Goal: Task Accomplishment & Management: Manage account settings

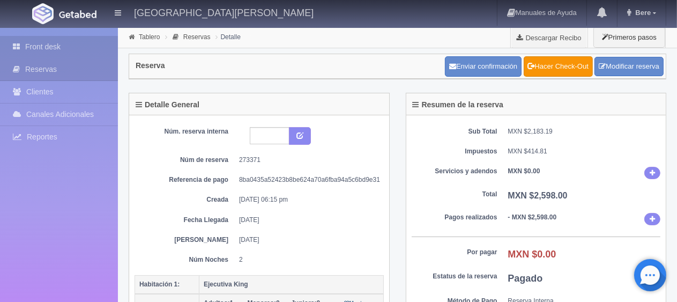
click at [48, 43] on link "Front desk" at bounding box center [59, 47] width 118 height 22
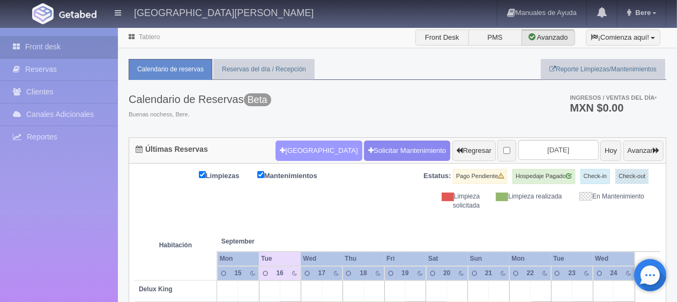
click at [292, 149] on button "[GEOGRAPHIC_DATA]" at bounding box center [319, 150] width 86 height 20
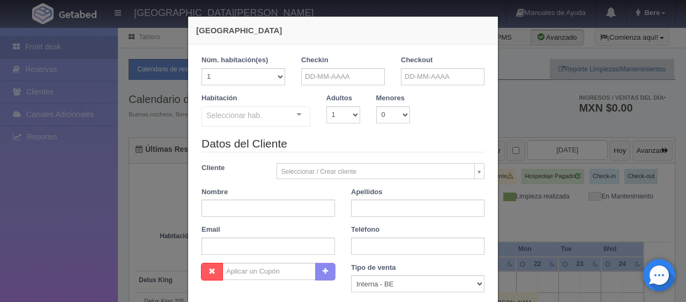
checkbox input "false"
click at [335, 77] on input "text" at bounding box center [343, 76] width 84 height 17
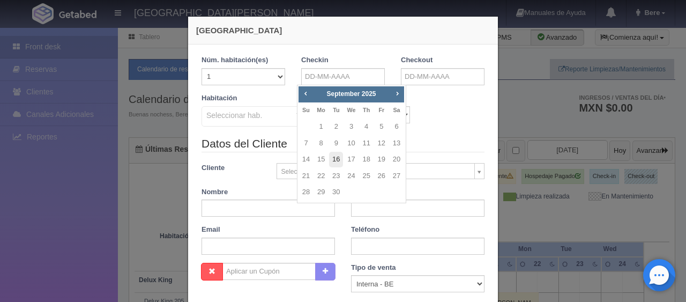
click at [335, 162] on link "16" at bounding box center [336, 160] width 14 height 16
type input "[DATE]"
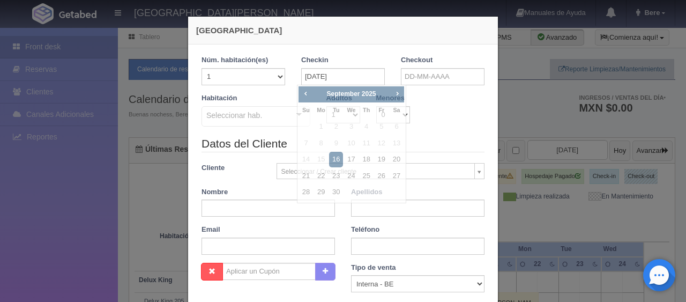
checkbox input "false"
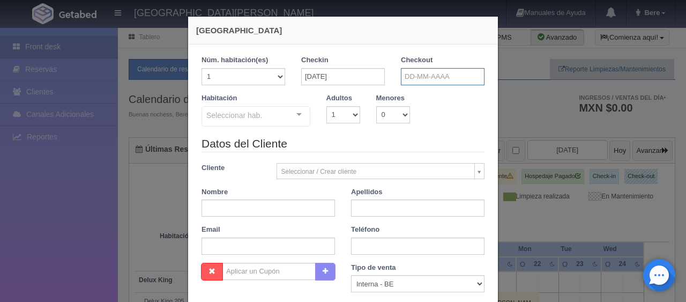
click at [426, 83] on input "text" at bounding box center [443, 76] width 84 height 17
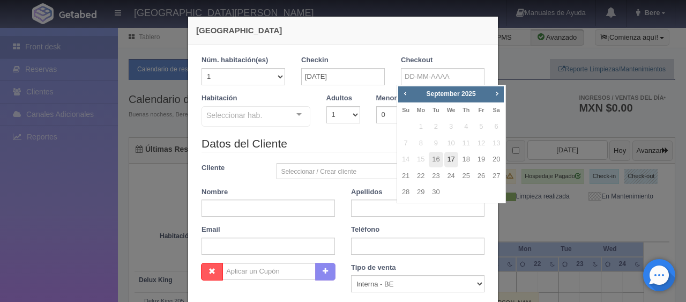
click at [448, 160] on link "17" at bounding box center [452, 160] width 14 height 16
type input "17-09-2025"
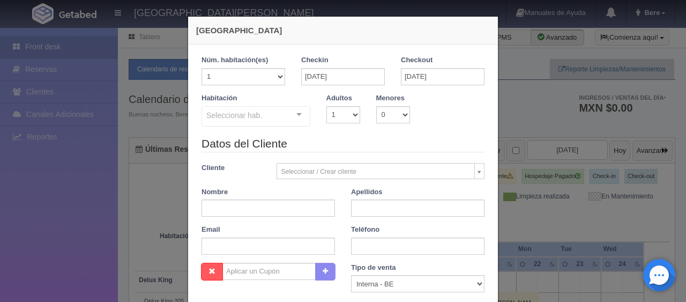
checkbox input "false"
click at [287, 206] on input "text" at bounding box center [269, 207] width 134 height 17
paste input "Aurora Mota"
type input "Aurora Mota"
click at [376, 206] on input "text" at bounding box center [418, 207] width 134 height 17
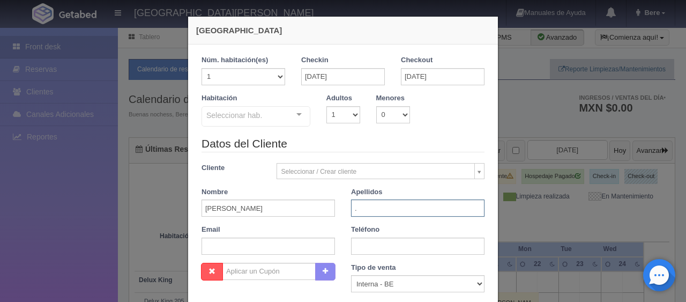
type input "."
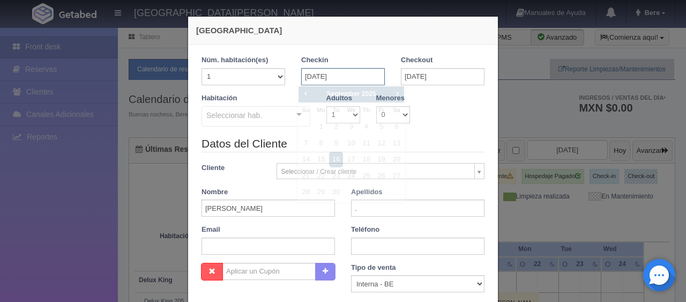
click at [347, 77] on input "16-09-2025" at bounding box center [343, 76] width 84 height 17
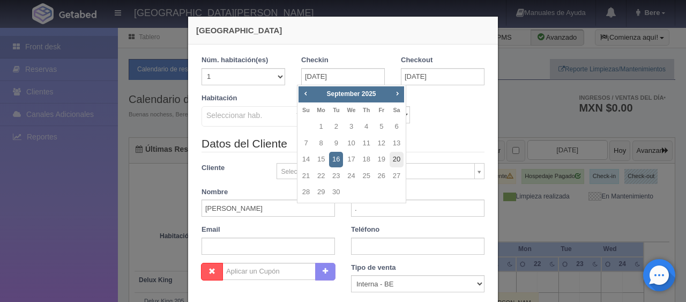
click at [396, 156] on link "20" at bounding box center [397, 160] width 14 height 16
type input "20-09-2025"
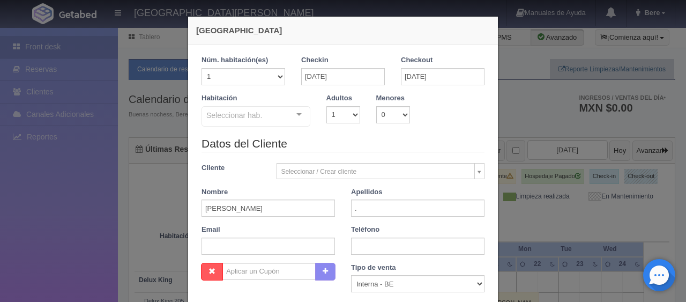
checkbox input "false"
click at [403, 80] on input "20-09-2025" at bounding box center [443, 76] width 84 height 17
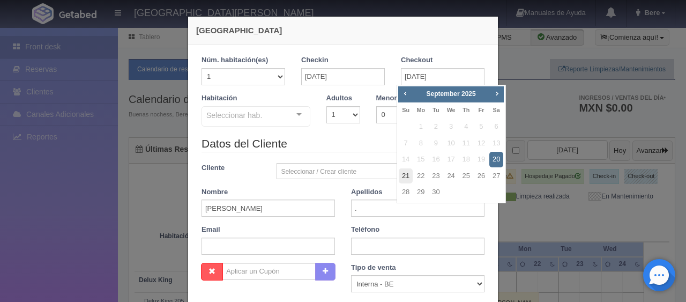
click at [404, 176] on link "21" at bounding box center [406, 176] width 14 height 16
type input "21-09-2025"
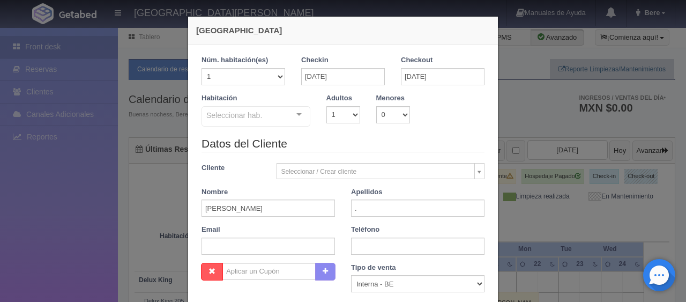
checkbox input "false"
click at [372, 238] on div "Teléfono" at bounding box center [418, 240] width 150 height 30
click at [374, 244] on input "text" at bounding box center [418, 246] width 134 height 17
paste input "1 7148780426"
type input "1 7148780426"
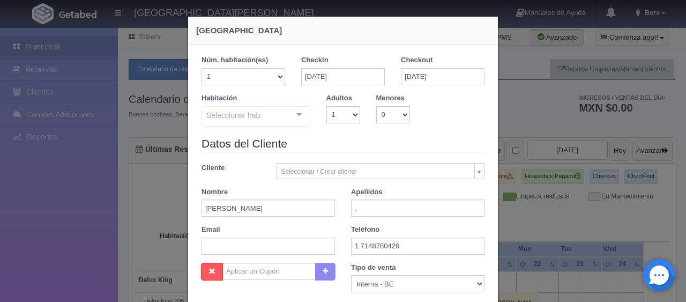
click at [290, 120] on div "Seleccionar hab. SUITE SUITE - Sin asignar SUITE 301 Habitación Personas con Mo…" at bounding box center [256, 116] width 109 height 21
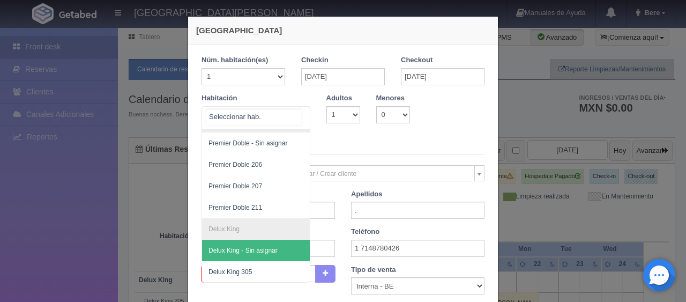
scroll to position [114, 0]
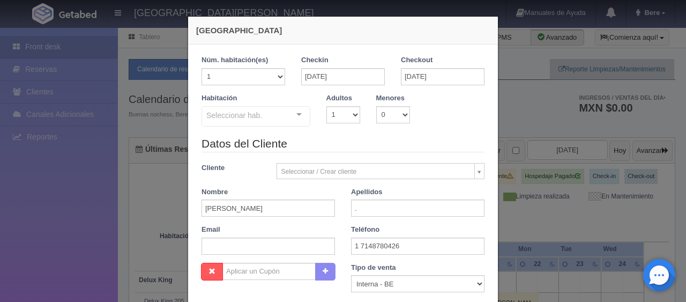
click at [286, 116] on div "Seleccionar hab. SUITE SUITE - Sin asignar SUITE 301 Habitación Personas con Mo…" at bounding box center [256, 116] width 109 height 21
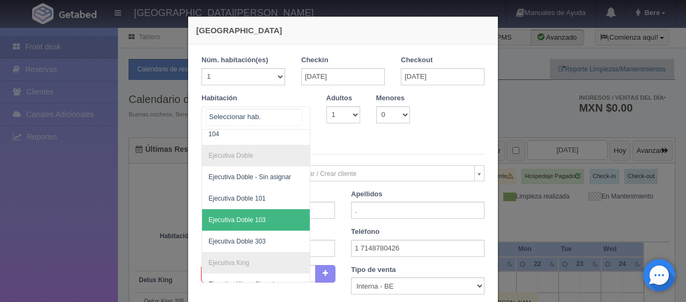
scroll to position [221, 0]
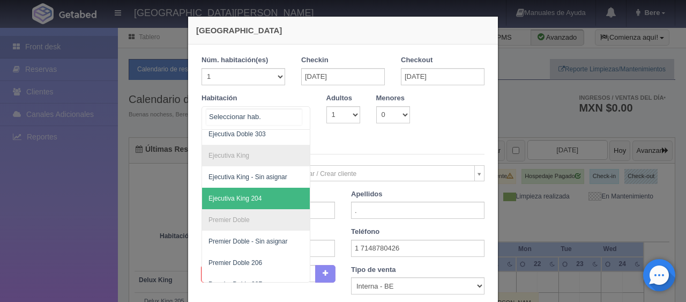
click at [262, 201] on span "Ejecutiva King 204" at bounding box center [292, 198] width 180 height 21
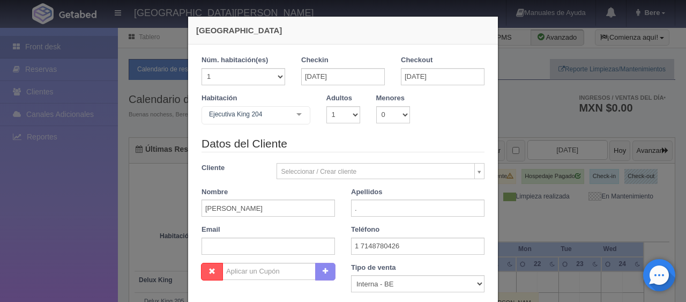
checkbox input "false"
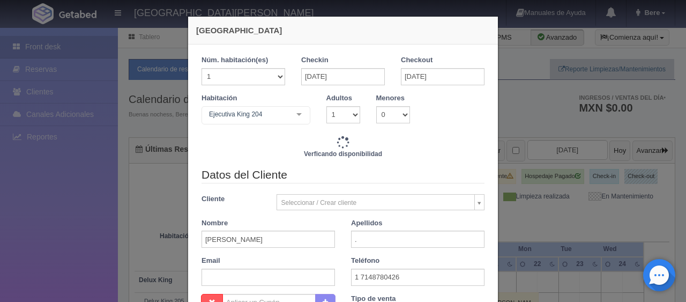
type input "1299.00"
checkbox input "false"
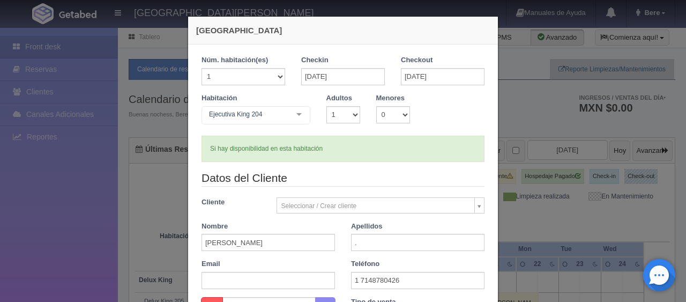
scroll to position [161, 0]
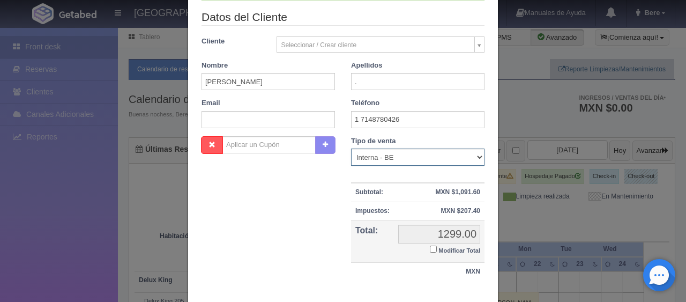
click at [387, 157] on select "Correo Electronico Interna - BE Llamada OTA Externa Otro WALK IN" at bounding box center [418, 157] width 134 height 17
select select "extota"
click at [351, 149] on select "Correo Electronico Interna - BE Llamada OTA Externa Otro WALK IN" at bounding box center [418, 157] width 134 height 17
click at [430, 248] on input "Modificar Total" at bounding box center [433, 249] width 7 height 7
checkbox input "true"
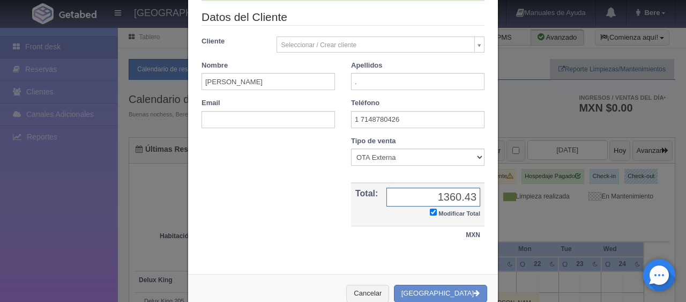
type input "1360.43"
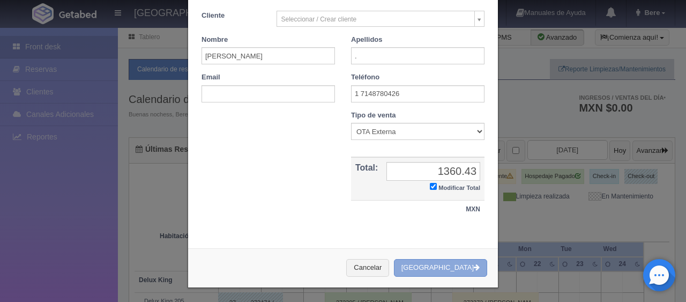
click at [444, 261] on button "[GEOGRAPHIC_DATA]" at bounding box center [440, 268] width 93 height 18
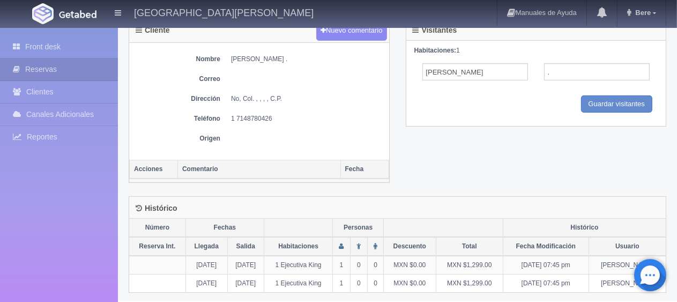
scroll to position [360, 0]
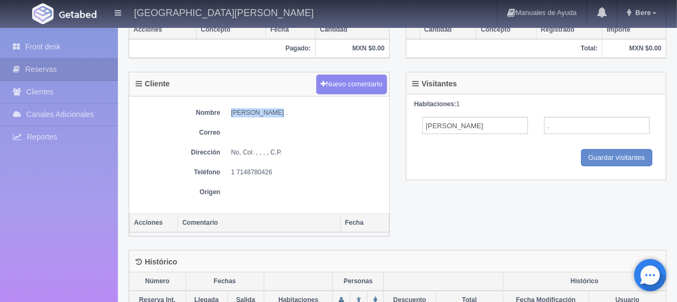
drag, startPoint x: 272, startPoint y: 109, endPoint x: 230, endPoint y: 108, distance: 41.8
click at [230, 108] on dl "Nombre Aurora Mota ." at bounding box center [259, 112] width 249 height 9
copy dd "Aurora Mota ."
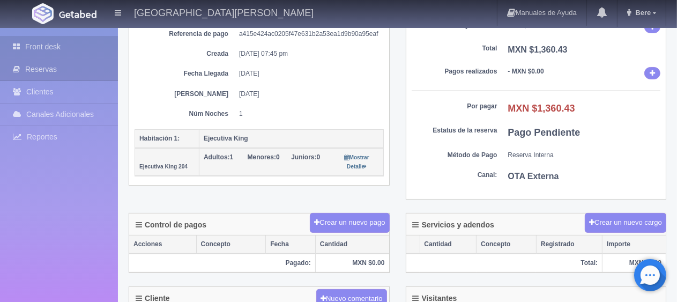
click at [42, 52] on link "Front desk" at bounding box center [59, 47] width 118 height 22
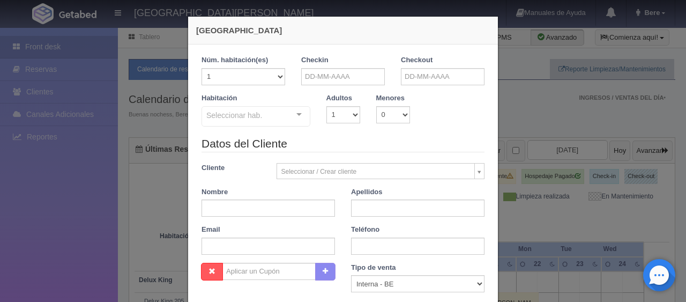
checkbox input "false"
click at [287, 208] on input "text" at bounding box center [269, 207] width 134 height 17
paste input "[PERSON_NAME]"
type input "[PERSON_NAME]"
click at [380, 206] on input "text" at bounding box center [418, 207] width 134 height 17
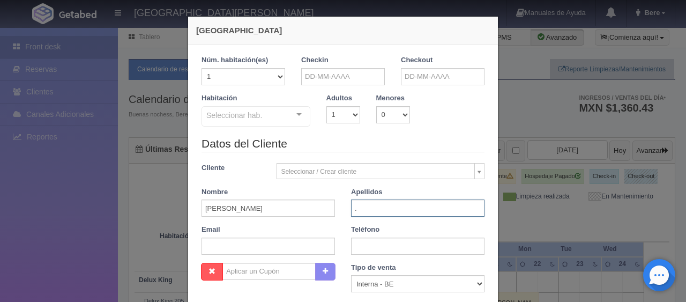
type input "."
click at [313, 78] on input "text" at bounding box center [343, 76] width 84 height 17
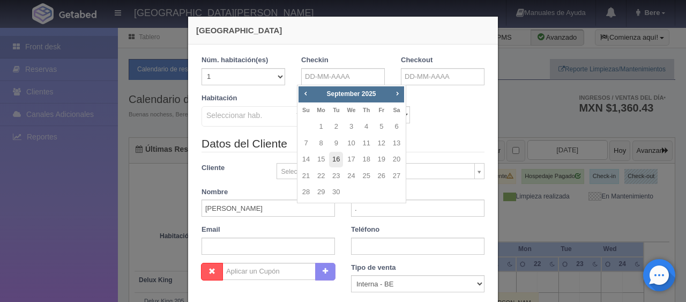
click at [333, 158] on link "16" at bounding box center [336, 160] width 14 height 16
type input "16-09-2025"
checkbox input "false"
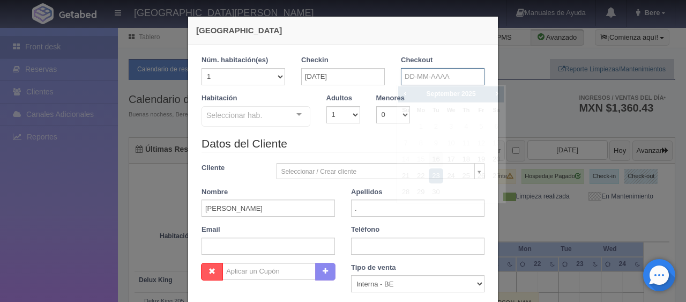
click at [409, 74] on input "text" at bounding box center [443, 76] width 84 height 17
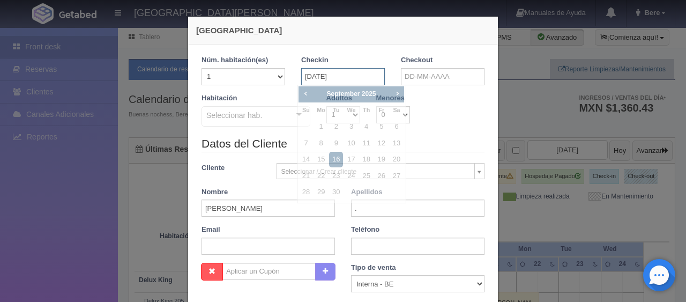
click at [362, 76] on input "16-09-2025" at bounding box center [343, 76] width 84 height 17
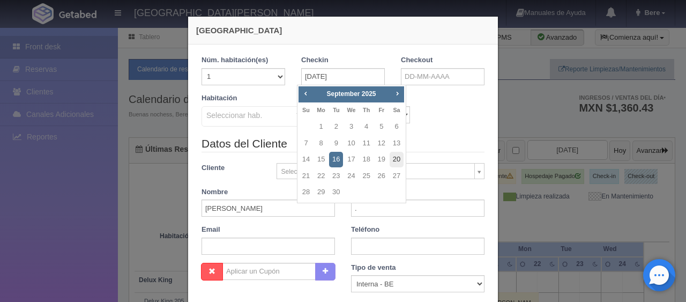
click at [393, 157] on link "20" at bounding box center [397, 160] width 14 height 16
type input "20-09-2025"
checkbox input "false"
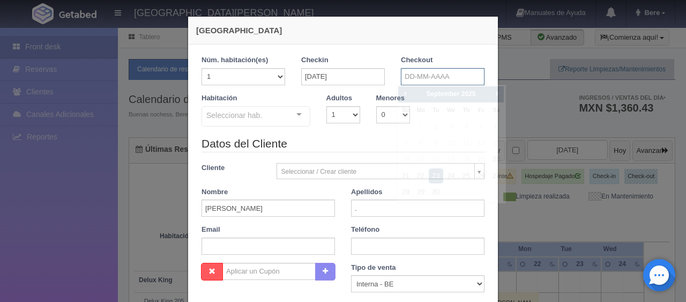
click at [443, 80] on input "text" at bounding box center [443, 76] width 84 height 17
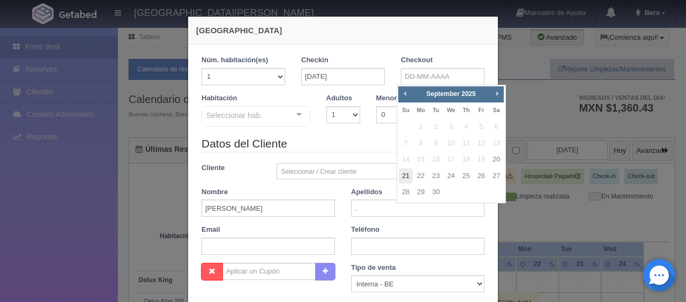
click at [403, 176] on link "21" at bounding box center [406, 176] width 14 height 16
type input "21-09-2025"
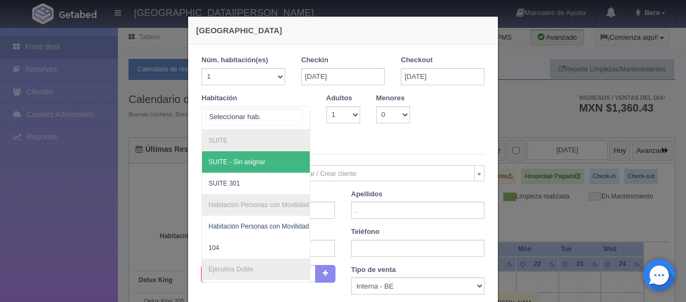
click at [288, 115] on div "SUITE SUITE - Sin asignar SUITE 301 Habitación Personas con Movilidad Reducida …" at bounding box center [256, 118] width 109 height 24
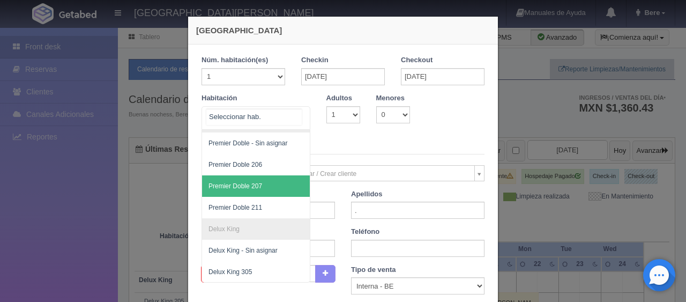
scroll to position [161, 0]
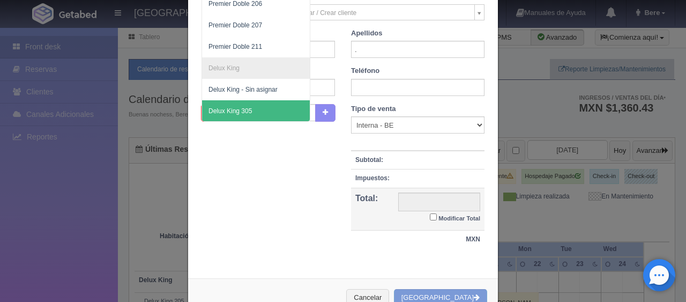
click at [245, 107] on span "Delux King 305" at bounding box center [230, 111] width 43 height 8
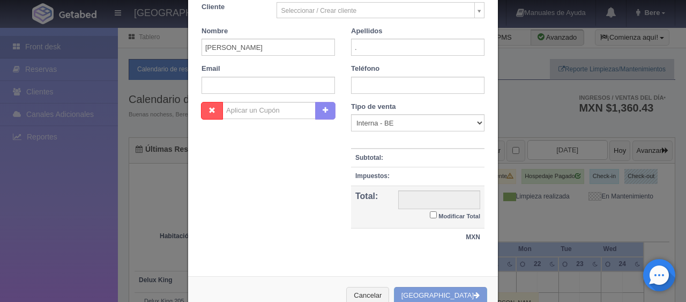
scroll to position [155, 0]
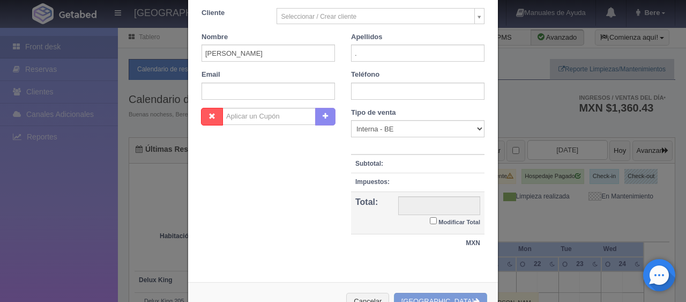
checkbox input "false"
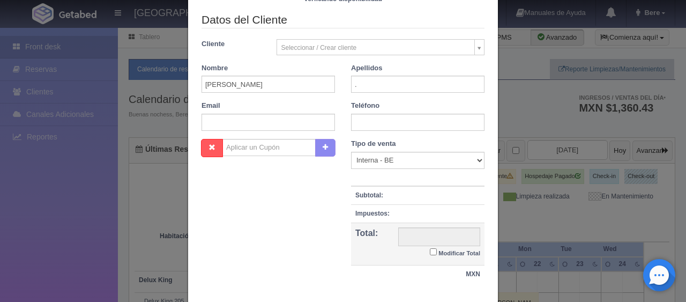
type input "1299.00"
checkbox input "false"
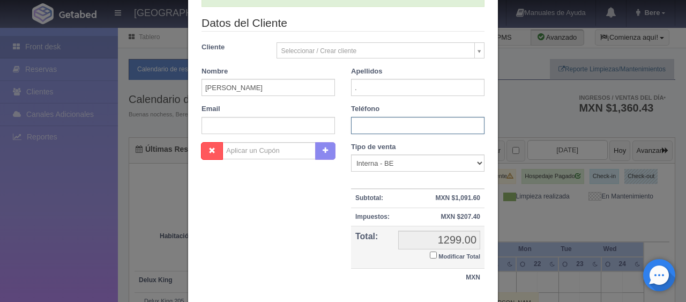
click at [356, 123] on input "text" at bounding box center [418, 125] width 134 height 17
paste input "1 7148780426"
type input "1 7148780426"
click at [396, 159] on select "Correo Electronico Interna - BE Llamada OTA Externa Otro WALK IN" at bounding box center [418, 162] width 134 height 17
select select "extota"
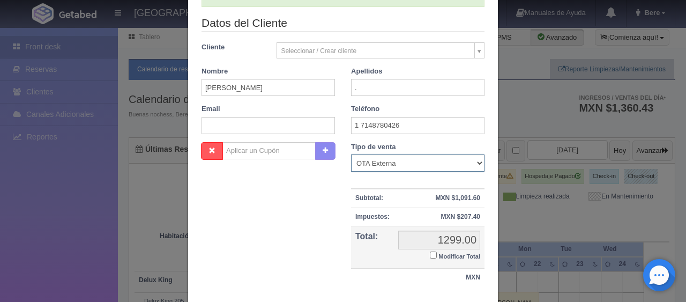
click at [351, 154] on select "Correo Electronico Interna - BE Llamada OTA Externa Otro WALK IN" at bounding box center [418, 162] width 134 height 17
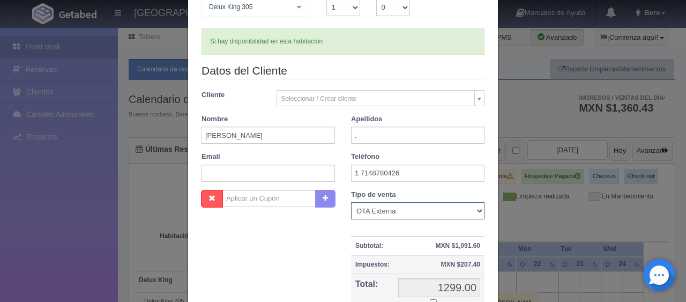
scroll to position [214, 0]
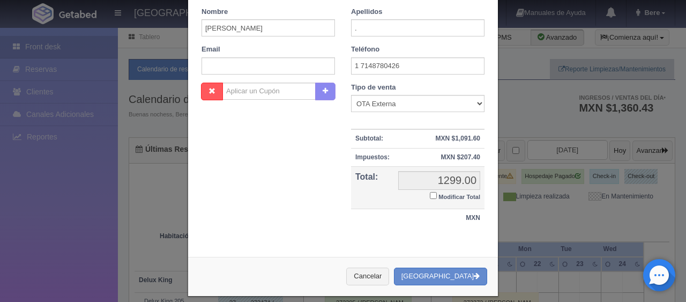
click at [430, 196] on input "Modificar Total" at bounding box center [433, 195] width 7 height 7
checkbox input "true"
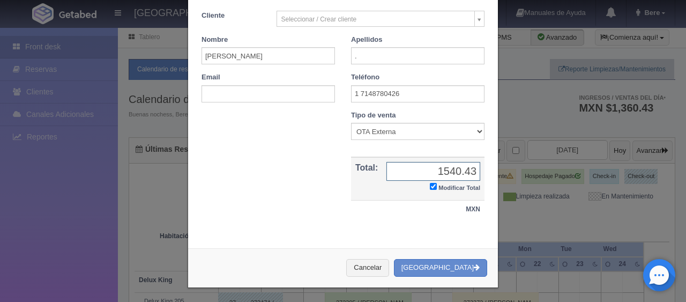
type input "1540.43"
drag, startPoint x: 423, startPoint y: 272, endPoint x: 298, endPoint y: 261, distance: 125.0
click at [298, 261] on div "Cancelar Crear Reserva" at bounding box center [343, 267] width 310 height 39
click at [438, 269] on button "Crear Reserva" at bounding box center [440, 268] width 93 height 18
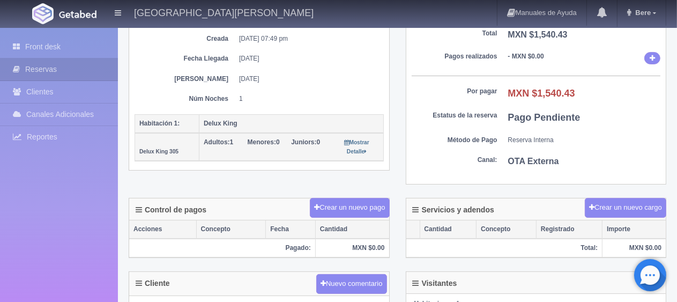
scroll to position [268, 0]
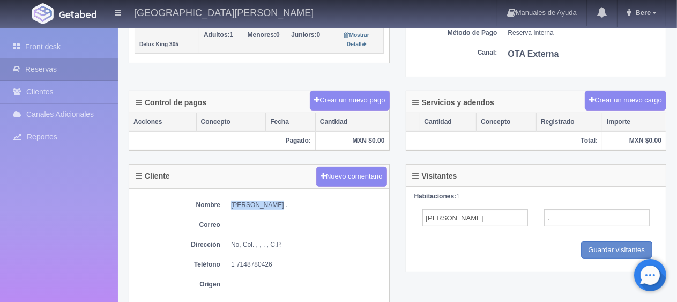
drag, startPoint x: 270, startPoint y: 203, endPoint x: 225, endPoint y: 197, distance: 44.9
click at [225, 197] on div "Nombre [PERSON_NAME] . Correo Dirección No, Col. , , , , C.P. Teléfono [PHONE_N…" at bounding box center [259, 247] width 260 height 117
drag, startPoint x: 272, startPoint y: 263, endPoint x: 230, endPoint y: 258, distance: 43.1
click at [230, 260] on dl "Teléfono [PHONE_NUMBER]" at bounding box center [259, 264] width 249 height 9
copy dd "1 7148780426"
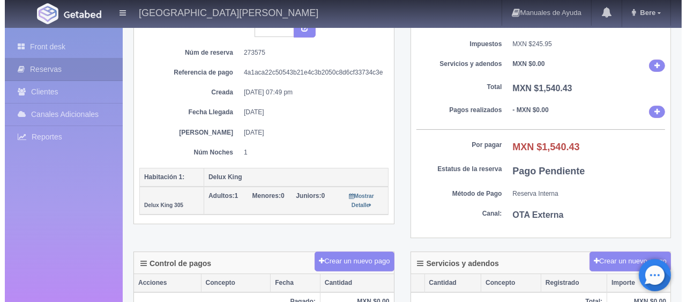
scroll to position [0, 0]
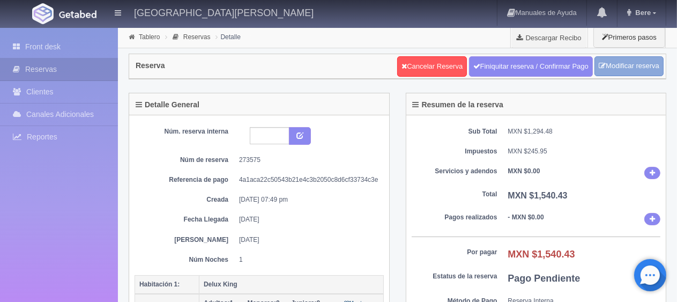
click at [610, 62] on link "Modificar reserva" at bounding box center [629, 66] width 69 height 20
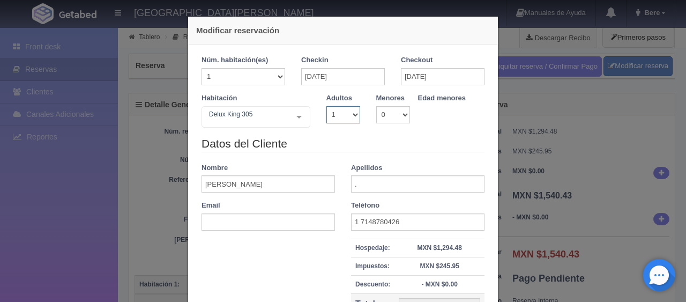
click at [351, 115] on select "1 2 3 4 5 6 7 8 9 10" at bounding box center [344, 114] width 34 height 17
select select "2"
click at [327, 106] on select "1 2 3 4 5 6 7 8 9 10" at bounding box center [344, 114] width 34 height 17
checkbox input "false"
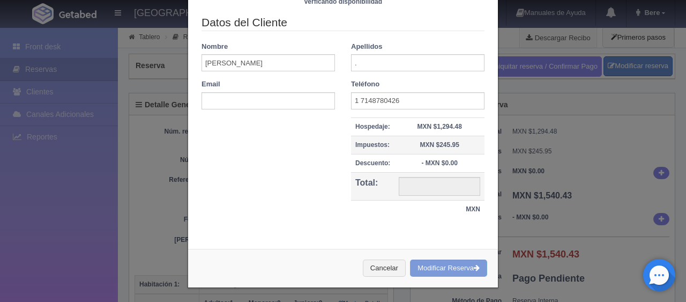
type input "1499.00"
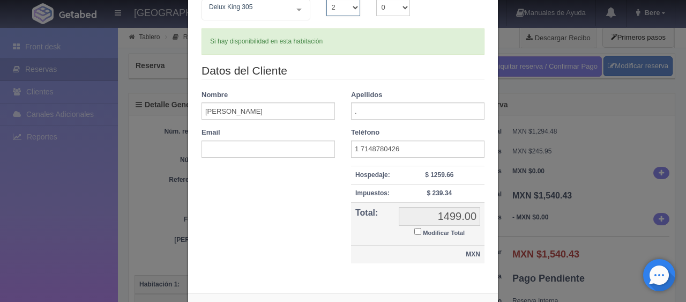
scroll to position [152, 0]
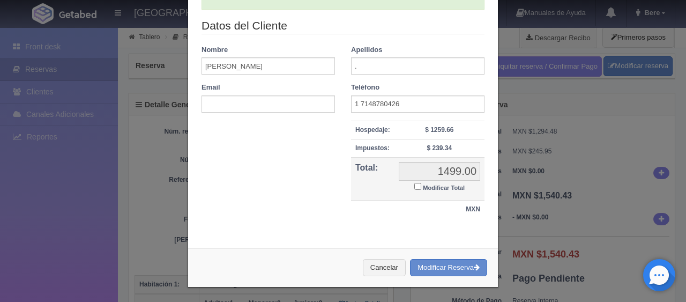
click at [416, 186] on label "Modificar Total" at bounding box center [439, 187] width 50 height 12
click at [416, 186] on input "Modificar Total" at bounding box center [417, 186] width 7 height 7
checkbox input "true"
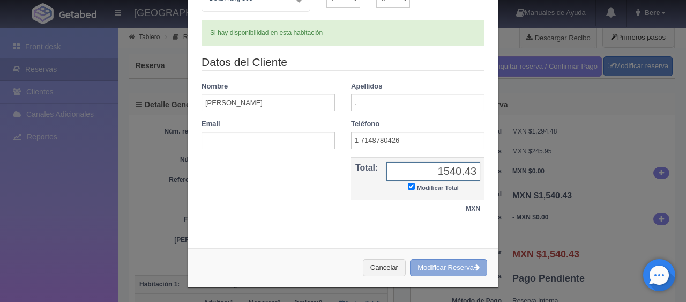
type input "1540.43"
click at [438, 262] on button "Modificar Reserva" at bounding box center [448, 268] width 77 height 18
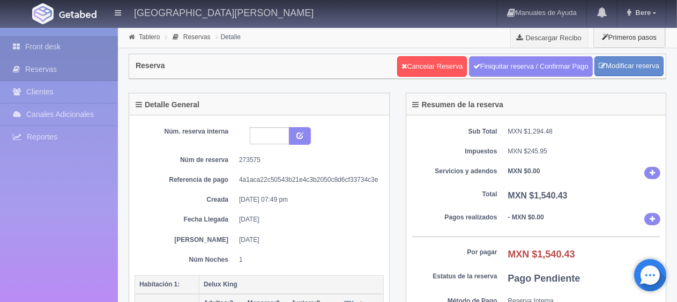
click at [103, 50] on link "Front desk" at bounding box center [59, 47] width 118 height 22
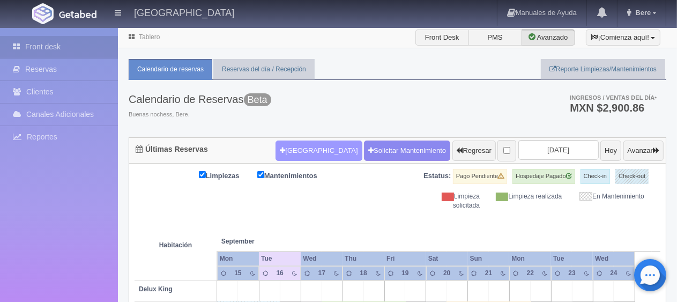
click at [289, 151] on button "Nueva Reserva" at bounding box center [319, 150] width 86 height 20
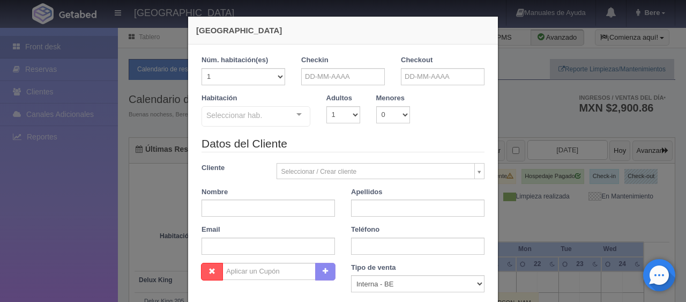
checkbox input "false"
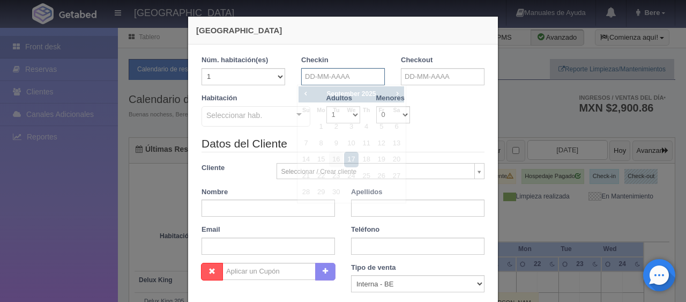
click at [322, 77] on input "text" at bounding box center [343, 76] width 84 height 17
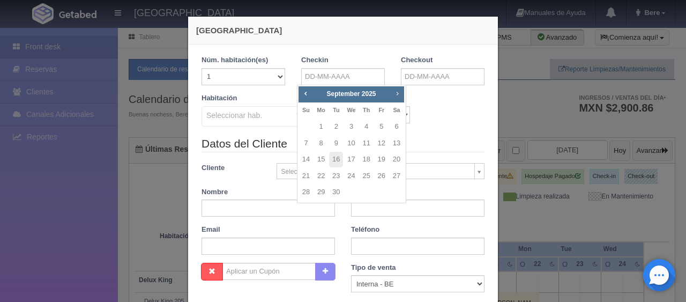
click at [397, 96] on span "Next" at bounding box center [397, 93] width 9 height 9
click at [397, 95] on span "Next" at bounding box center [397, 93] width 9 height 9
click at [362, 176] on link "20" at bounding box center [367, 176] width 14 height 16
type input "20-11-2025"
checkbox input "false"
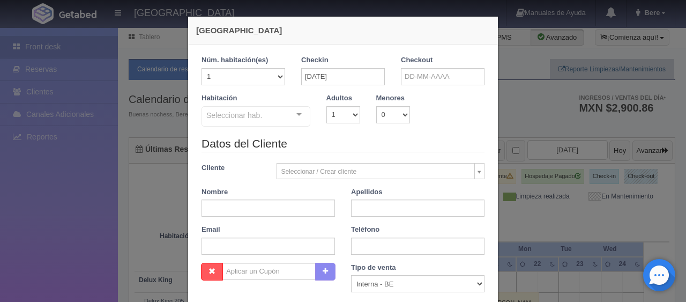
click at [426, 68] on div "Checkout" at bounding box center [443, 70] width 84 height 30
click at [418, 83] on input "text" at bounding box center [443, 76] width 84 height 17
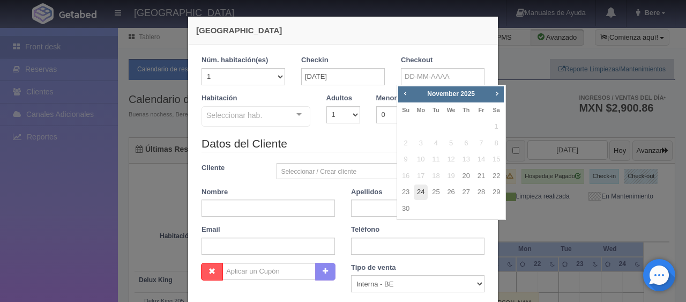
click at [422, 190] on link "24" at bounding box center [421, 192] width 14 height 16
type input "24-11-2025"
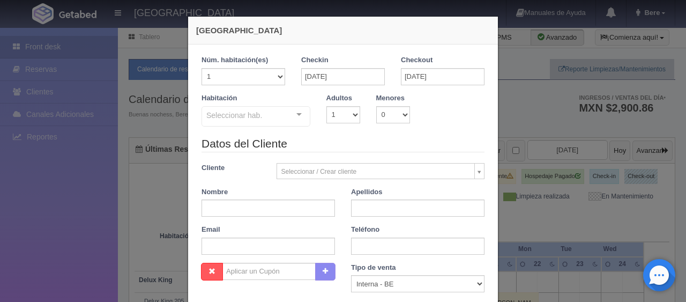
checkbox input "false"
click at [250, 207] on input "text" at bounding box center [269, 207] width 134 height 17
paste input "Robin Tatsuda"
type input "Robin Tatsuda"
click at [366, 212] on input "text" at bounding box center [418, 207] width 134 height 17
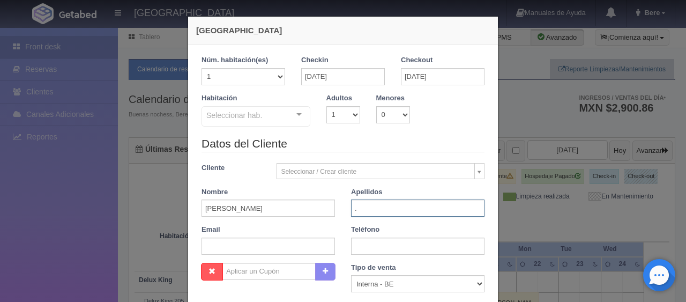
type input "."
click at [380, 253] on input "text" at bounding box center [418, 246] width 134 height 17
paste input "+1 206 372 6897"
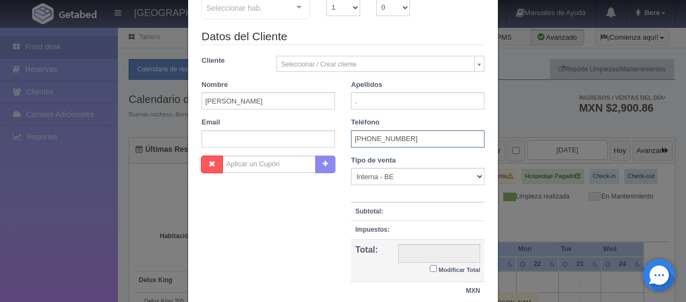
click at [353, 138] on input "+1 206 372 6897" at bounding box center [418, 138] width 134 height 17
type input "1 206 372 6897"
click at [357, 175] on select "Correo Electronico Interna - BE Llamada OTA Externa Otro WALK IN" at bounding box center [418, 176] width 134 height 17
select select "extota"
click at [351, 168] on select "Correo Electronico Interna - BE Llamada OTA Externa Otro WALK IN" at bounding box center [418, 176] width 134 height 17
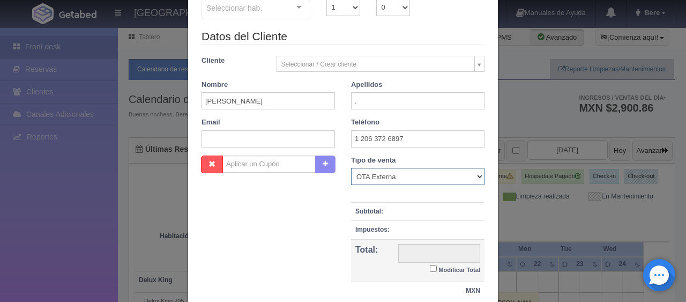
scroll to position [54, 0]
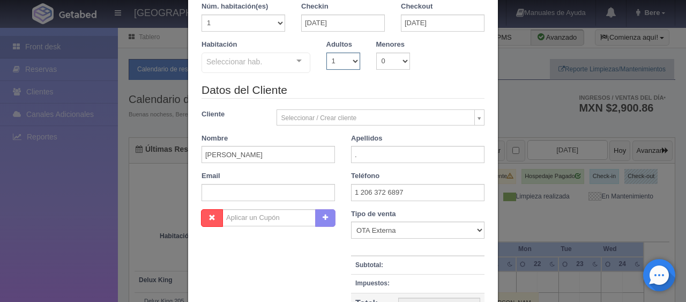
click at [342, 63] on select "1 2 3 4 5 6 7 8 9 10" at bounding box center [344, 61] width 34 height 17
select select "2"
click at [327, 53] on select "1 2 3 4 5 6 7 8 9 10" at bounding box center [344, 61] width 34 height 17
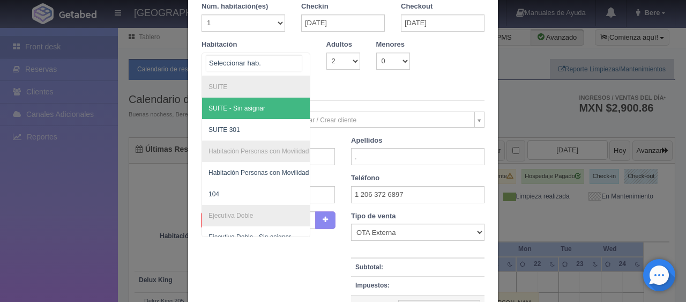
click at [255, 69] on div at bounding box center [256, 65] width 109 height 24
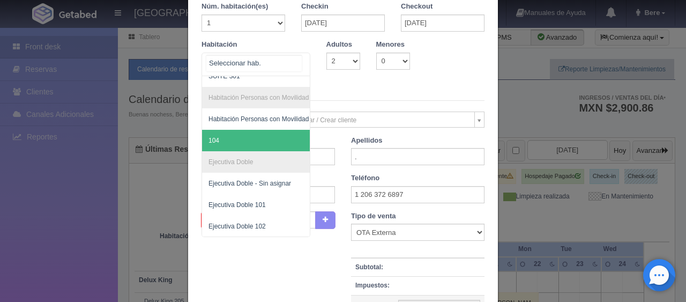
click at [251, 143] on span "104" at bounding box center [292, 140] width 180 height 21
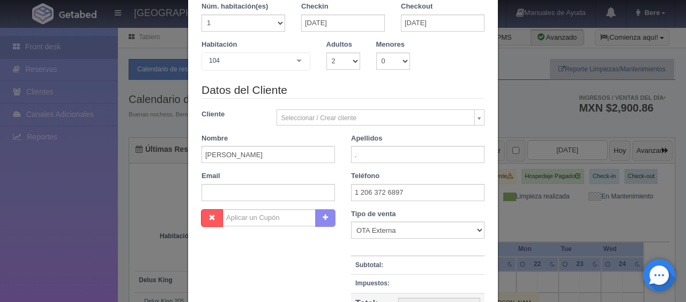
checkbox input "false"
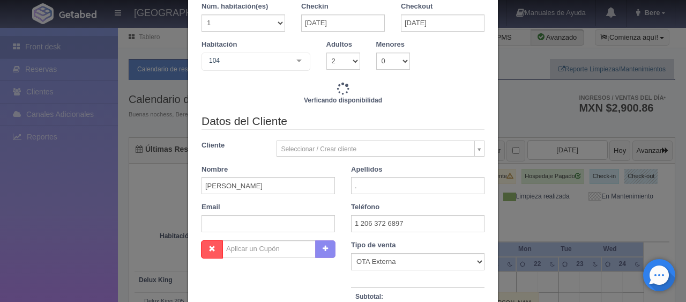
type input "6196.00"
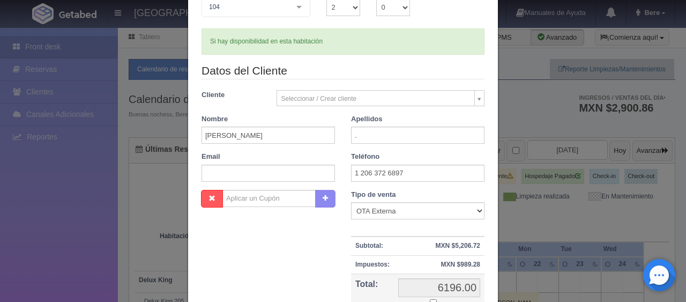
scroll to position [223, 0]
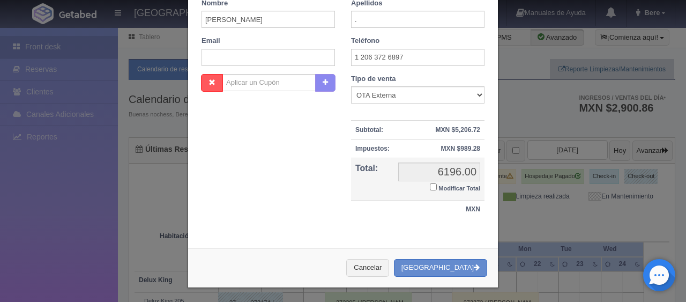
click at [430, 186] on input "Modificar Total" at bounding box center [433, 186] width 7 height 7
checkbox input "true"
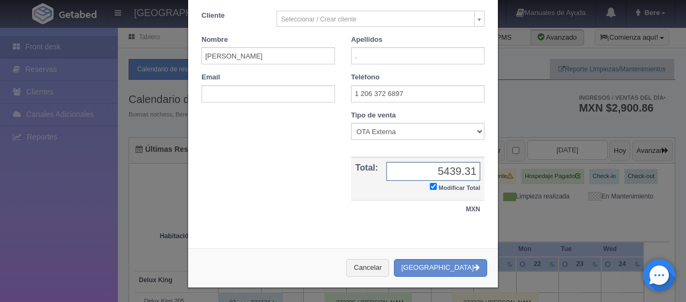
type input "5439.31"
click at [435, 269] on button "[GEOGRAPHIC_DATA]" at bounding box center [440, 268] width 93 height 18
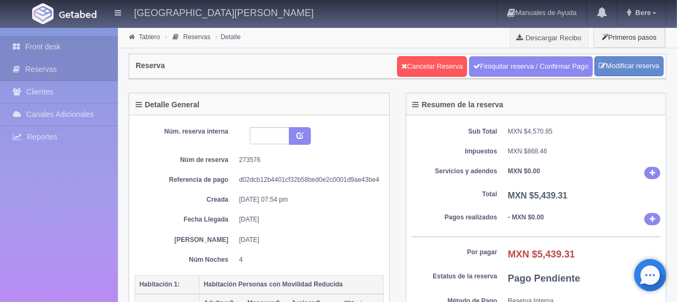
click at [51, 47] on link "Front desk" at bounding box center [59, 47] width 118 height 22
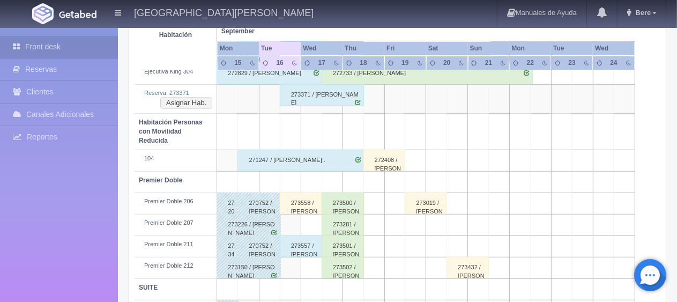
scroll to position [620, 0]
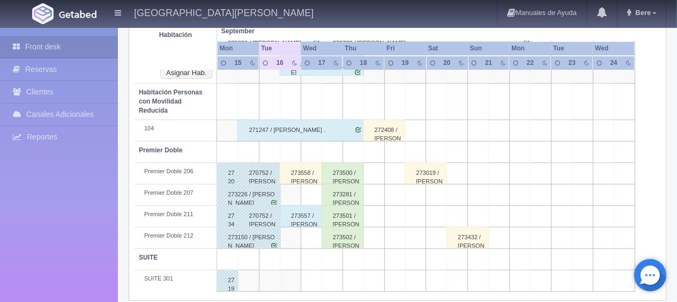
click at [462, 227] on div "273432 / [PERSON_NAME] ." at bounding box center [468, 237] width 42 height 21
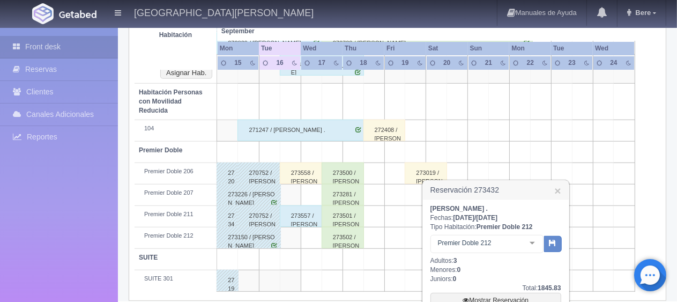
scroll to position [673, 0]
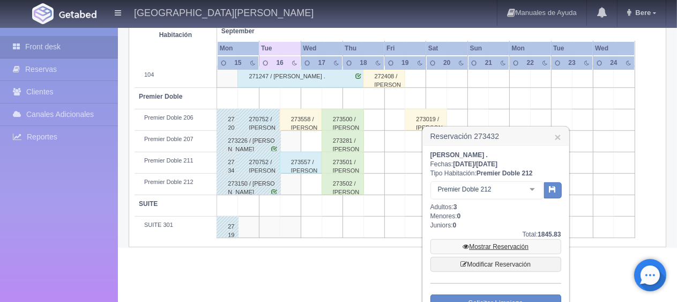
click at [485, 245] on link "Mostrar Reservación" at bounding box center [496, 246] width 131 height 15
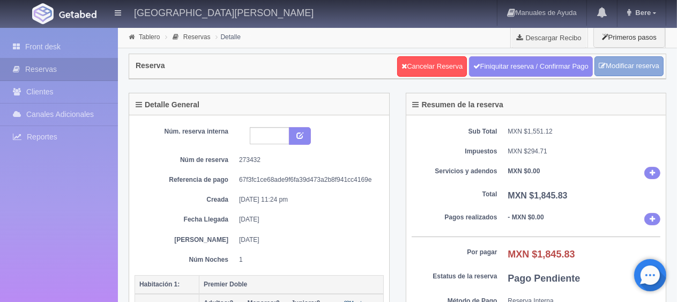
click at [621, 66] on link "Modificar reserva" at bounding box center [629, 66] width 69 height 20
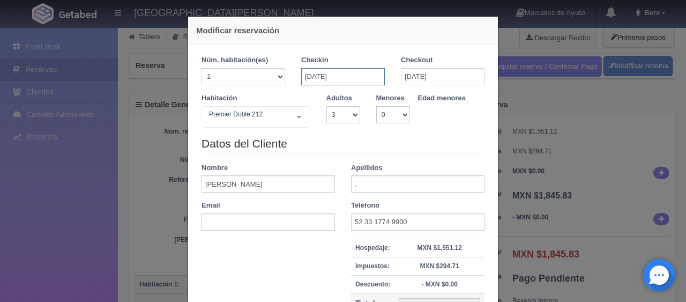
click at [334, 77] on input "[DATE]" at bounding box center [343, 76] width 84 height 17
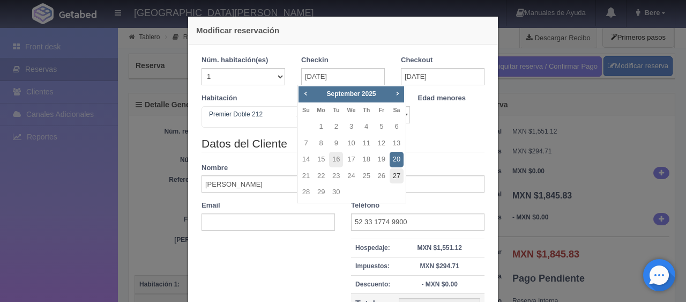
click at [394, 175] on link "27" at bounding box center [397, 176] width 14 height 16
type input "[DATE]"
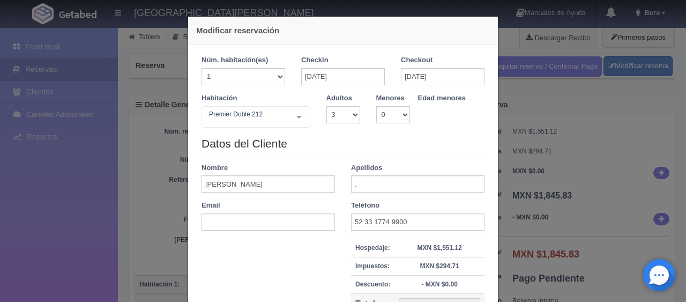
checkbox input "false"
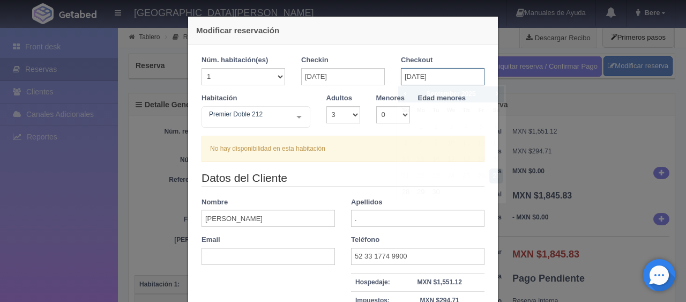
click at [427, 78] on input "[DATE]" at bounding box center [443, 76] width 84 height 17
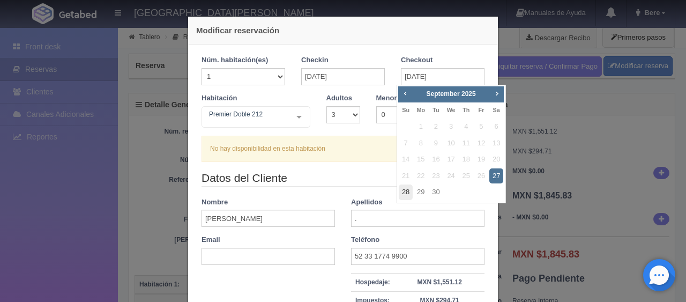
click at [404, 192] on link "28" at bounding box center [406, 192] width 14 height 16
type input "[DATE]"
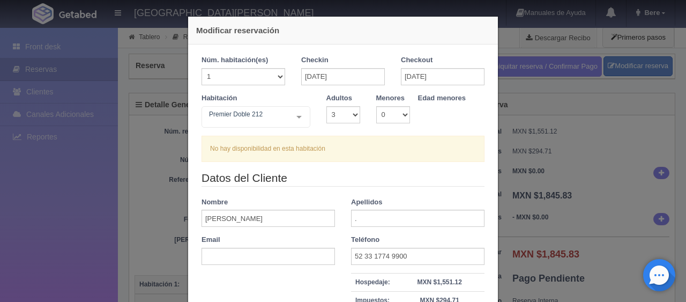
checkbox input "false"
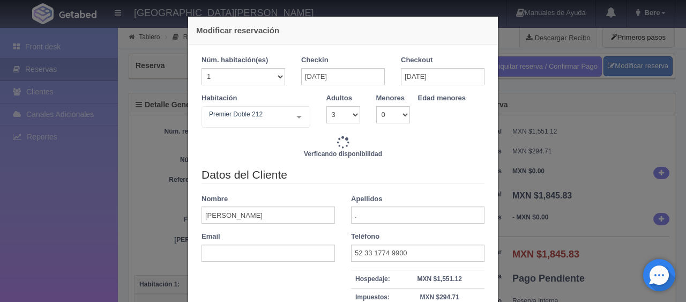
type input "1899.00"
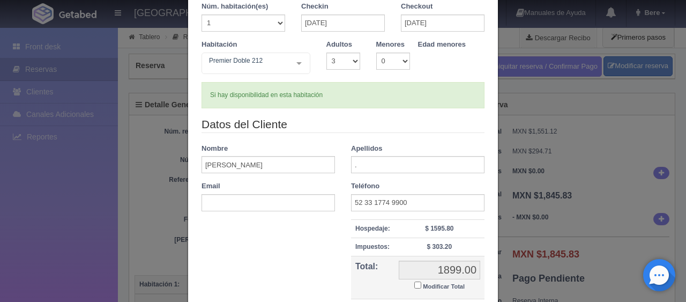
scroll to position [152, 0]
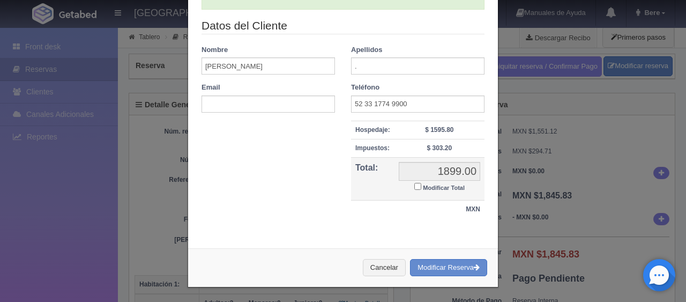
click at [423, 186] on small "Modificar Total" at bounding box center [444, 187] width 42 height 6
click at [419, 186] on input "Modificar Total" at bounding box center [417, 186] width 7 height 7
checkbox input "true"
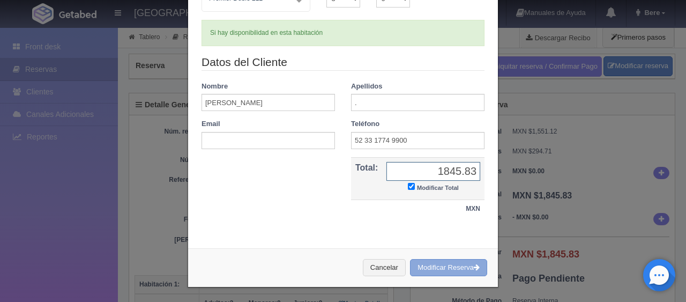
type input "1845.83"
click at [418, 268] on button "Modificar Reserva" at bounding box center [448, 268] width 77 height 18
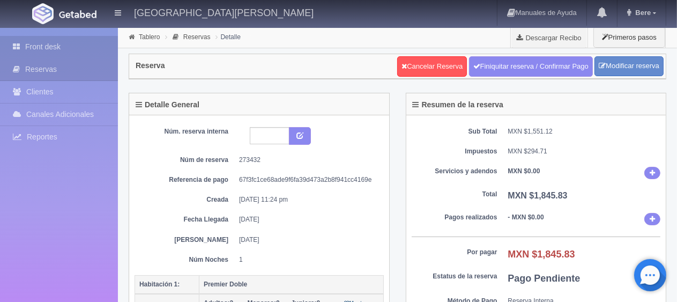
click at [22, 38] on link "Front desk" at bounding box center [59, 47] width 118 height 22
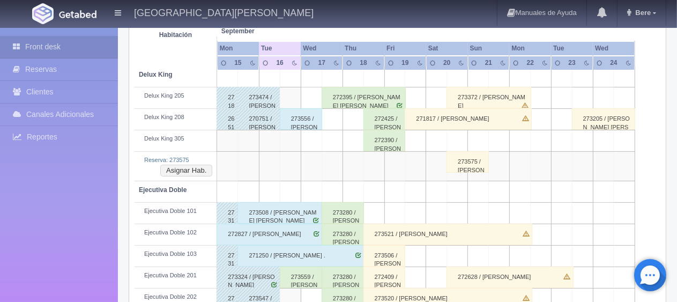
scroll to position [268, 0]
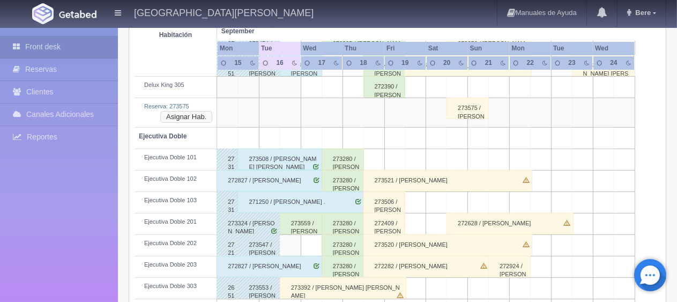
click at [183, 116] on button "Asignar Hab." at bounding box center [186, 117] width 52 height 12
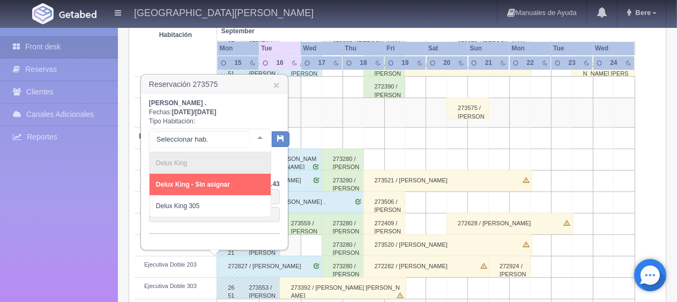
click at [253, 136] on div at bounding box center [259, 137] width 21 height 16
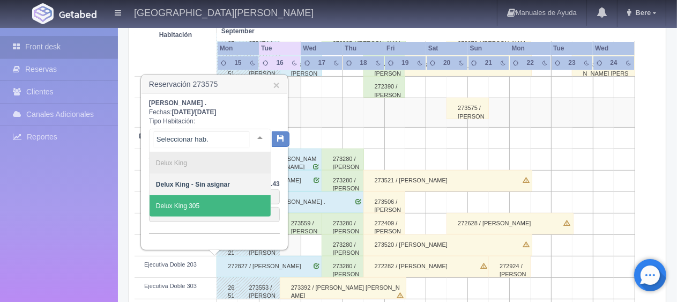
click at [236, 198] on span "Delux King 305" at bounding box center [210, 205] width 121 height 21
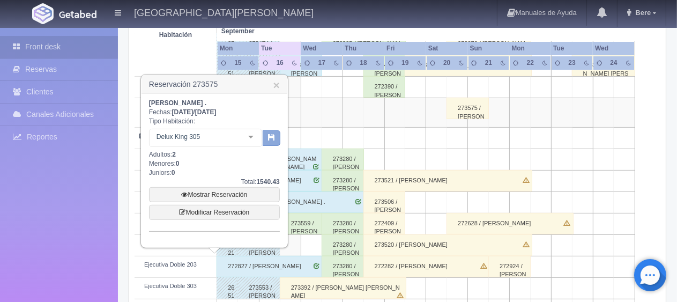
click at [267, 139] on button "button" at bounding box center [272, 138] width 18 height 16
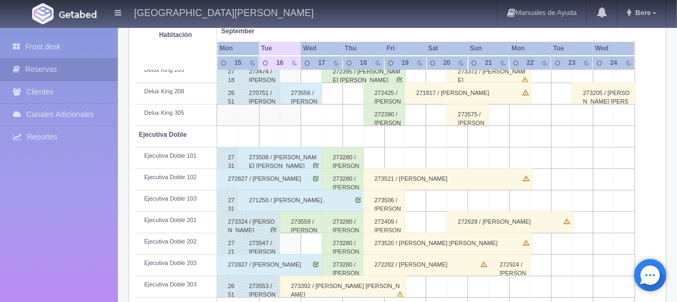
scroll to position [347, 0]
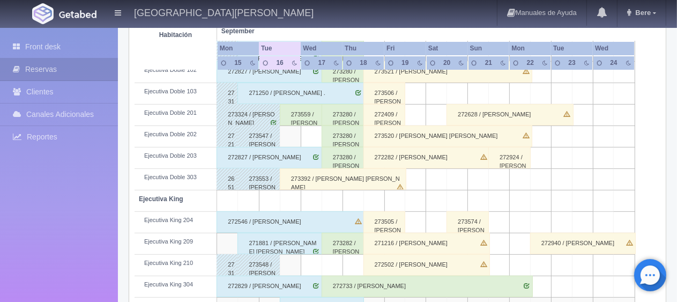
click at [380, 242] on div "271216 / [PERSON_NAME]" at bounding box center [427, 243] width 127 height 21
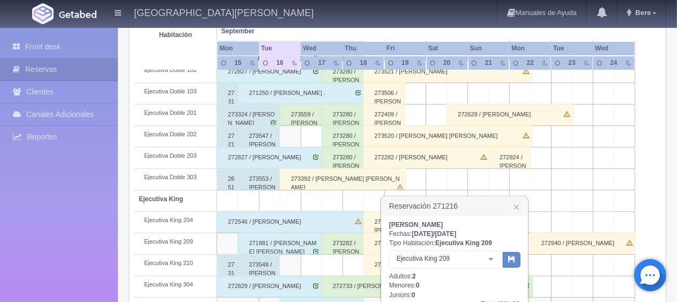
scroll to position [455, 0]
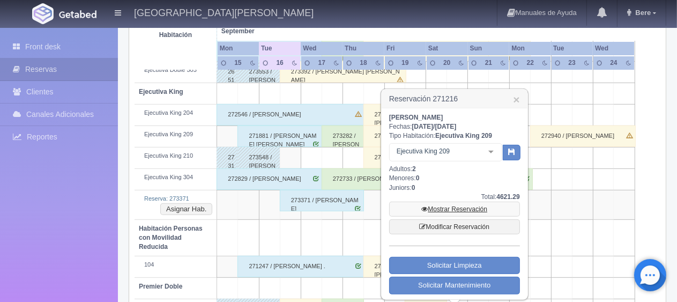
click at [432, 209] on link "Mostrar Reservación" at bounding box center [454, 209] width 131 height 15
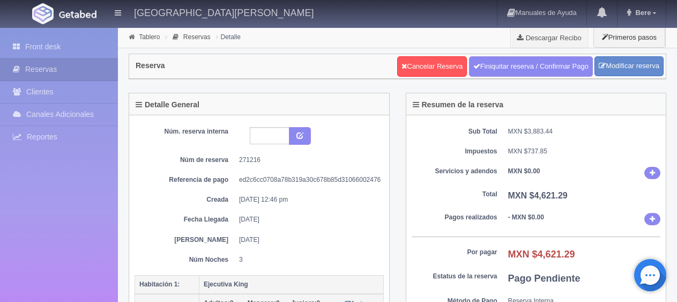
select select "2"
click at [605, 69] on link "Modificar reserva" at bounding box center [629, 66] width 69 height 20
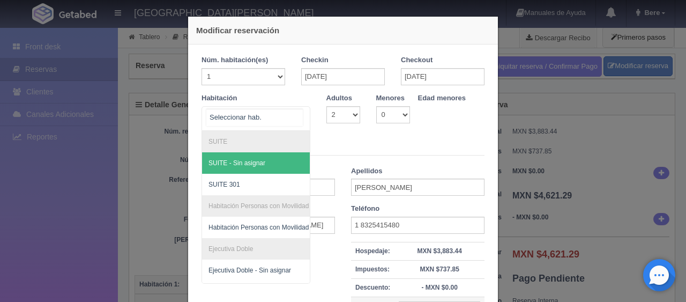
click at [293, 120] on div at bounding box center [298, 117] width 21 height 20
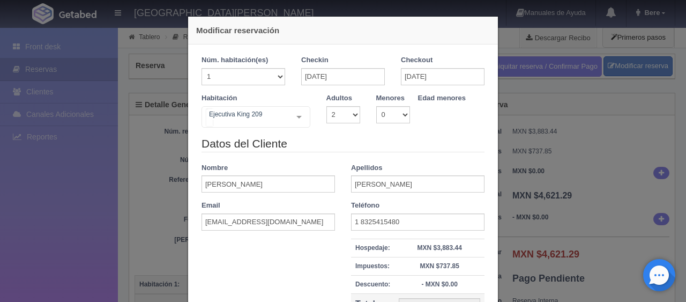
click at [293, 120] on div at bounding box center [298, 117] width 21 height 20
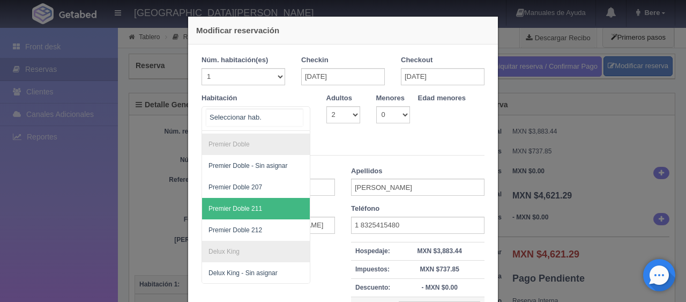
scroll to position [113, 0]
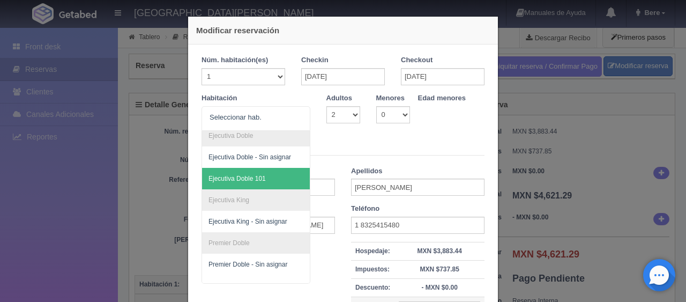
click at [332, 145] on legend "Datos del Cliente" at bounding box center [343, 147] width 283 height 17
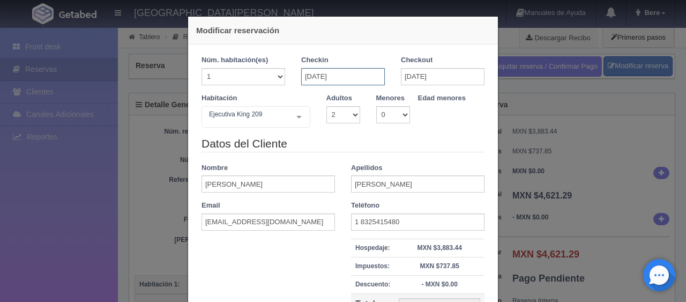
click at [353, 77] on input "[DATE]" at bounding box center [343, 76] width 84 height 17
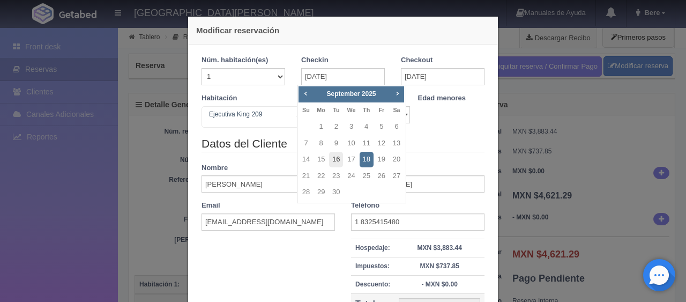
click at [334, 161] on link "16" at bounding box center [336, 160] width 14 height 16
type input "16-09-2025"
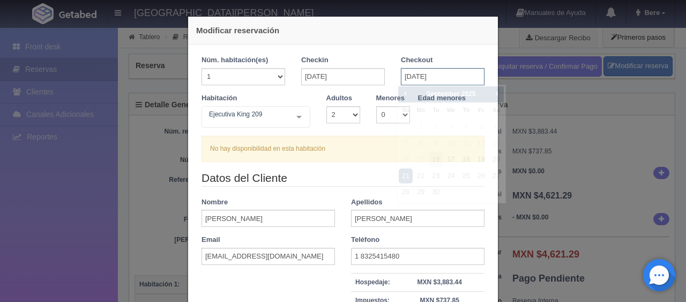
click at [420, 74] on input "21-09-2025" at bounding box center [443, 76] width 84 height 17
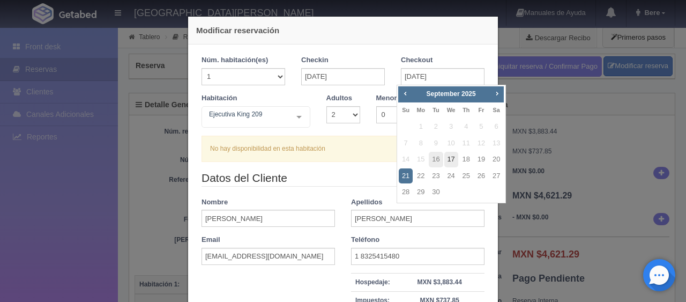
click at [453, 158] on link "17" at bounding box center [452, 160] width 14 height 16
type input "17-09-2025"
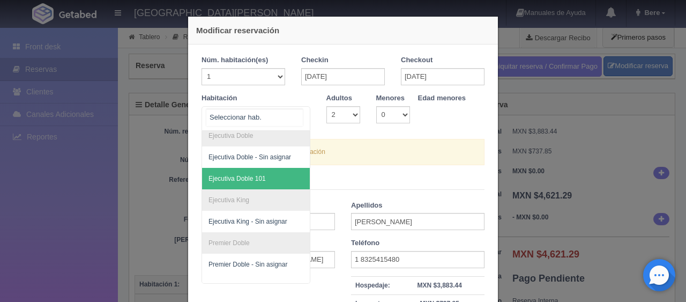
click at [264, 119] on div at bounding box center [256, 118] width 109 height 25
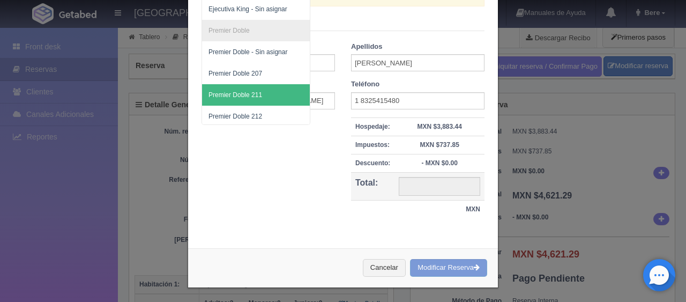
scroll to position [220, 0]
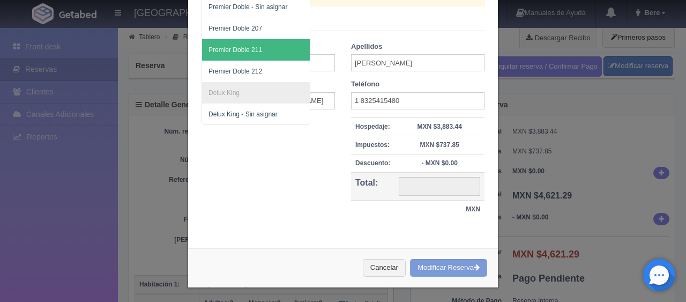
click at [310, 239] on div "Modificar reservación Núm. habitación(es) 1 2 3 4 5 6 7 8 9 10 11 12 13 14 15 1…" at bounding box center [343, 72] width 311 height 431
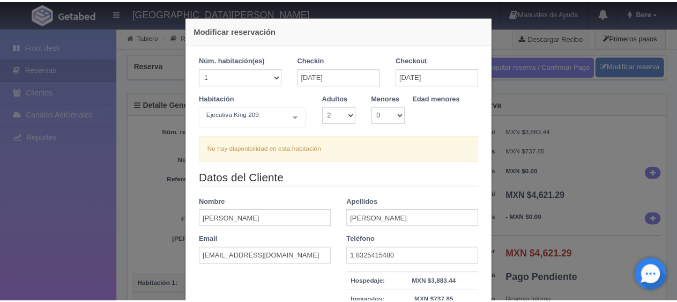
scroll to position [156, 0]
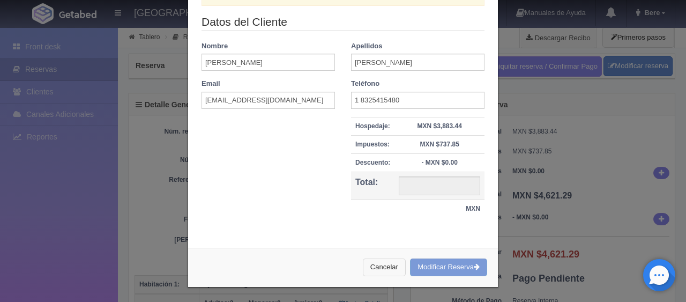
click at [380, 269] on button "Cancelar" at bounding box center [384, 267] width 43 height 18
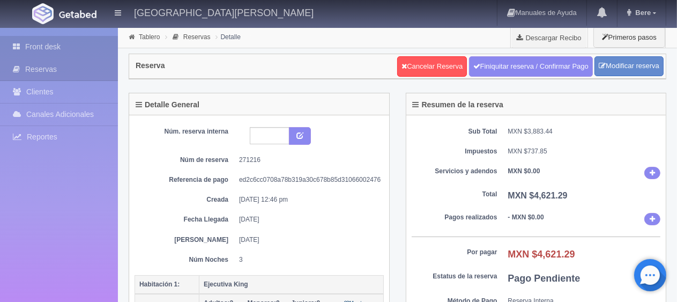
click at [62, 46] on link "Front desk" at bounding box center [59, 47] width 118 height 22
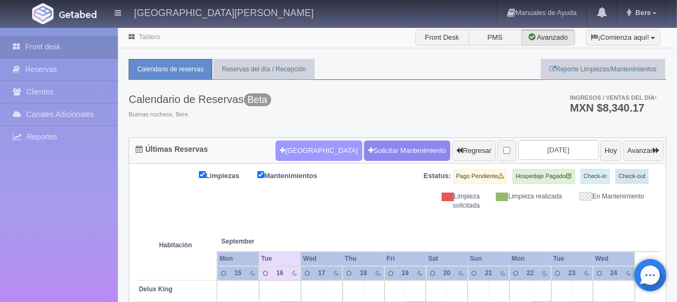
click at [280, 151] on button "[GEOGRAPHIC_DATA]" at bounding box center [319, 150] width 86 height 20
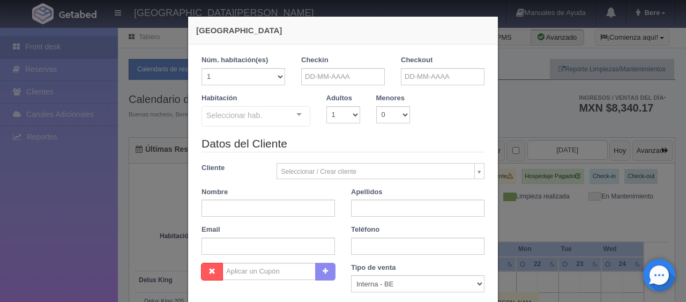
checkbox input "false"
click at [332, 78] on input "text" at bounding box center [343, 76] width 84 height 17
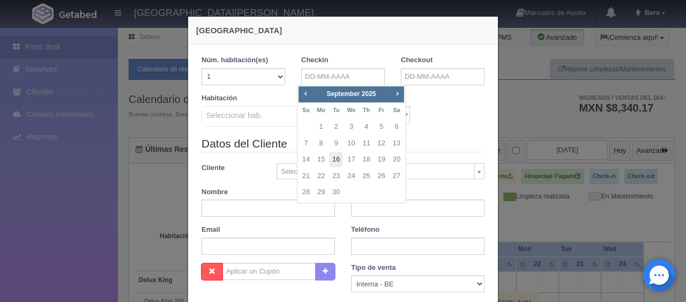
click at [337, 158] on link "16" at bounding box center [336, 160] width 14 height 16
type input "[DATE]"
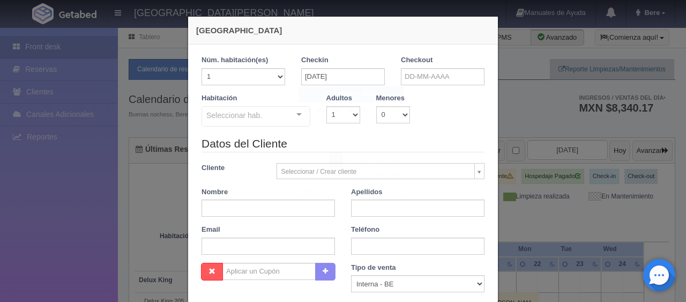
checkbox input "false"
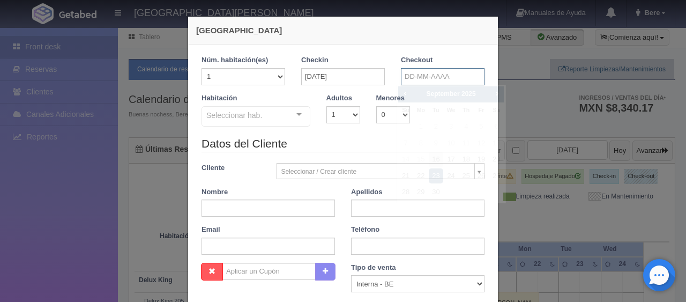
click at [401, 72] on input "text" at bounding box center [443, 76] width 84 height 17
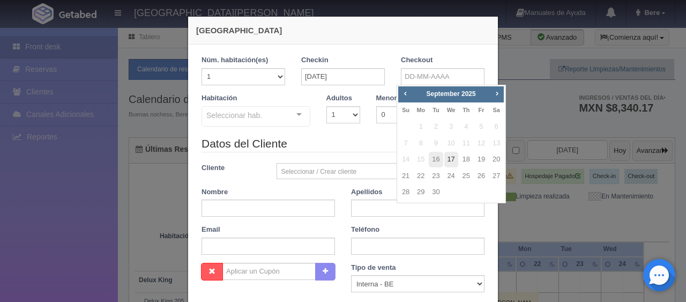
click at [454, 160] on link "17" at bounding box center [452, 160] width 14 height 16
type input "17-09-2025"
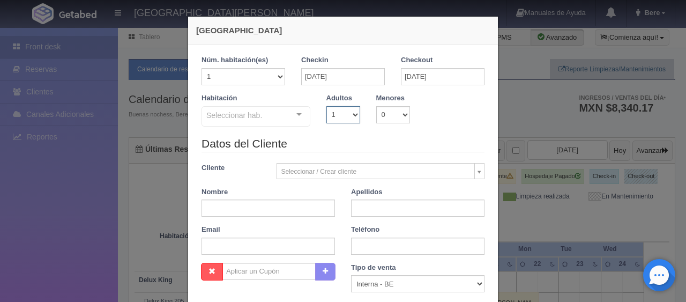
click at [327, 113] on select "1 2 3 4 5 6 7 8 9 10" at bounding box center [344, 114] width 34 height 17
click at [327, 106] on select "1 2 3 4 5 6 7 8 9 10" at bounding box center [344, 114] width 34 height 17
click at [271, 117] on div "Seleccionar hab." at bounding box center [256, 116] width 109 height 20
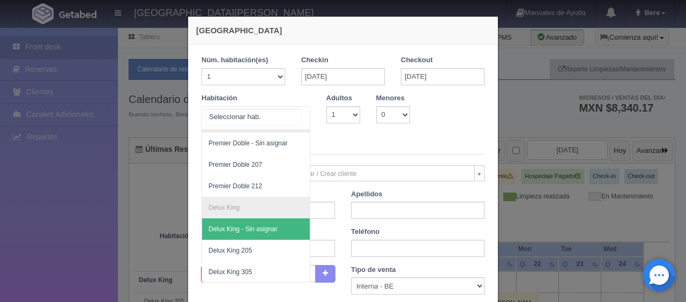
scroll to position [107, 0]
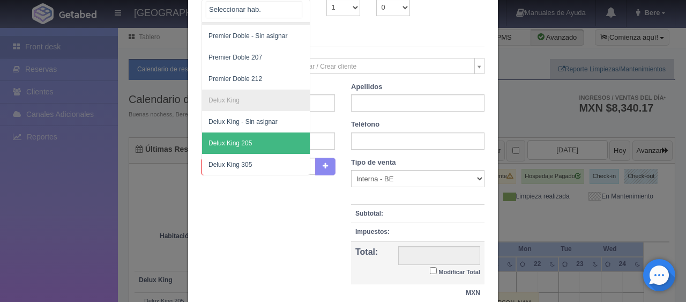
click at [247, 137] on span "Delux King 205" at bounding box center [292, 142] width 180 height 21
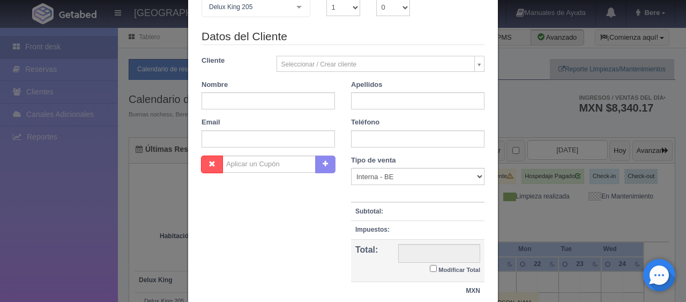
checkbox input "false"
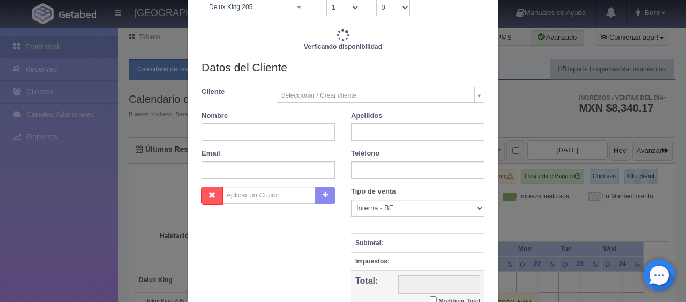
type input "1299.00"
checkbox input "false"
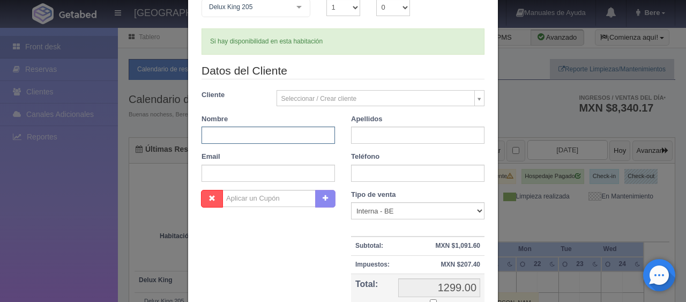
click at [242, 137] on input "text" at bounding box center [269, 135] width 134 height 17
type input "M"
type input "Naomi"
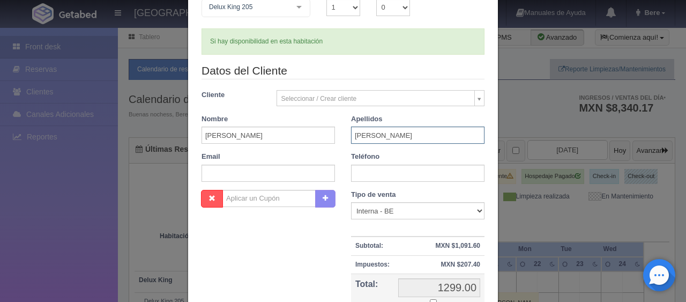
type input "Garcia Rojas"
click at [409, 171] on input "text" at bounding box center [418, 173] width 134 height 17
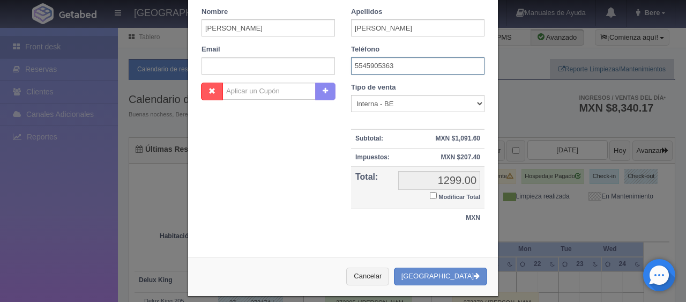
type input "5545905363"
click at [383, 105] on select "Correo Electronico Interna - BE Llamada OTA Externa Otro WALK IN" at bounding box center [418, 103] width 134 height 17
select select "walkin"
click at [351, 95] on select "Correo Electronico Interna - BE Llamada OTA Externa Otro WALK IN" at bounding box center [418, 103] width 134 height 17
click at [439, 196] on small "Modificar Total" at bounding box center [460, 197] width 42 height 6
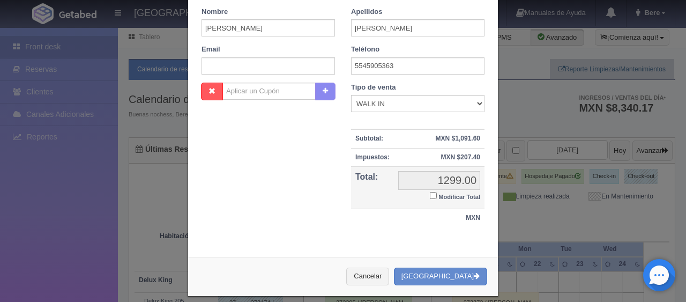
click at [434, 196] on input "Modificar Total" at bounding box center [433, 195] width 7 height 7
checkbox input "true"
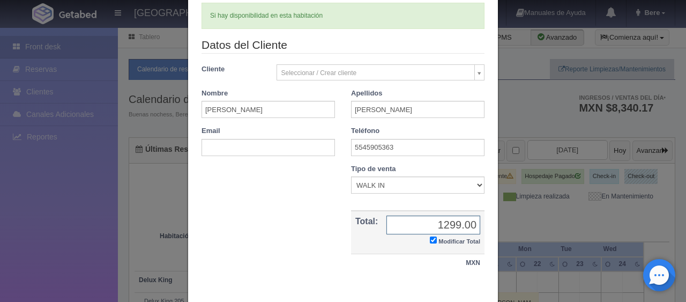
scroll to position [187, 0]
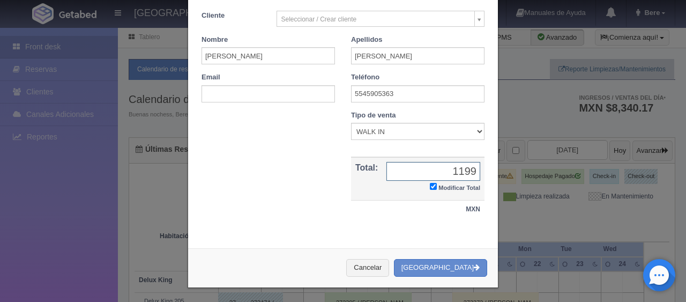
type input "1199"
click at [441, 271] on button "[GEOGRAPHIC_DATA]" at bounding box center [440, 268] width 93 height 18
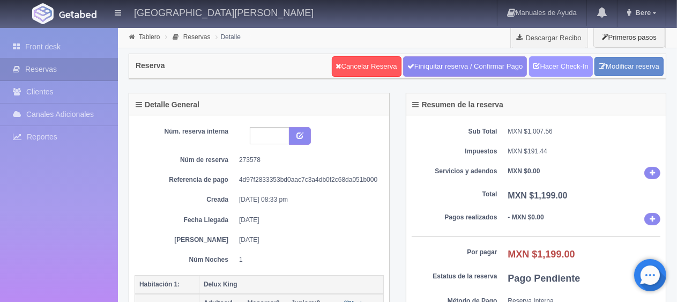
click at [556, 72] on link "Hacer Check-In" at bounding box center [561, 66] width 64 height 20
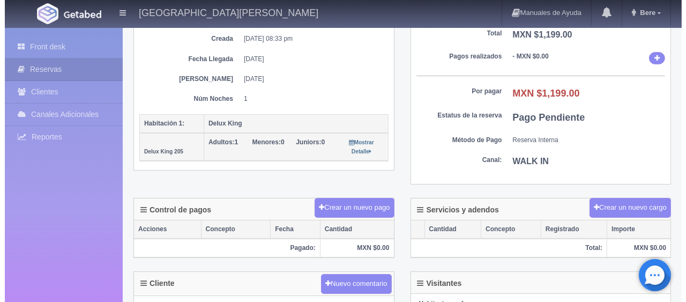
scroll to position [268, 0]
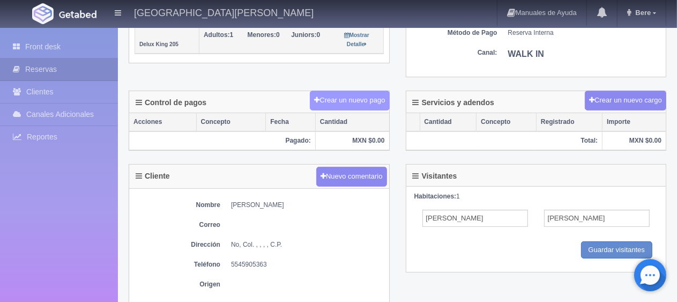
click at [331, 99] on button "Crear un nuevo pago" at bounding box center [349, 101] width 79 height 20
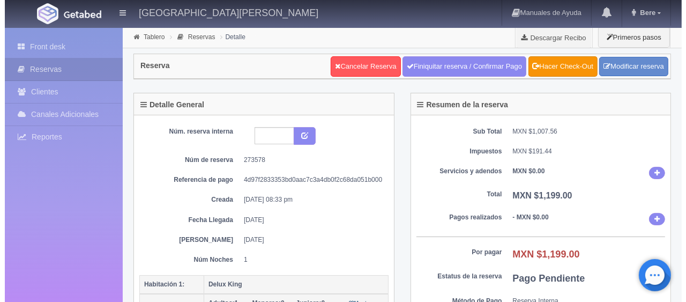
scroll to position [161, 0]
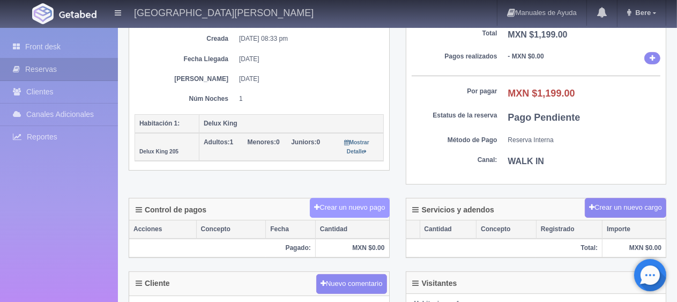
click at [358, 198] on button "Crear un nuevo pago" at bounding box center [349, 208] width 79 height 20
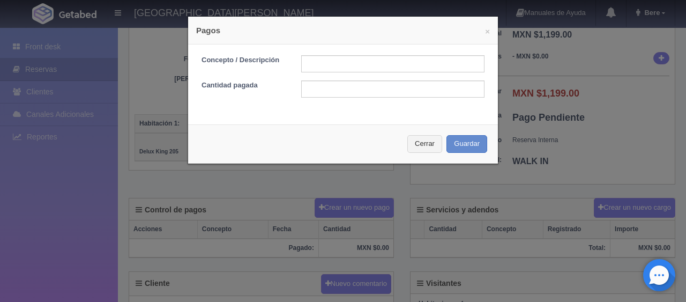
click at [313, 73] on form "Concepto / Descripción Cantidad pagada" at bounding box center [343, 76] width 283 height 42
click at [313, 61] on input "text" at bounding box center [392, 63] width 183 height 17
type input "Total Efectivo"
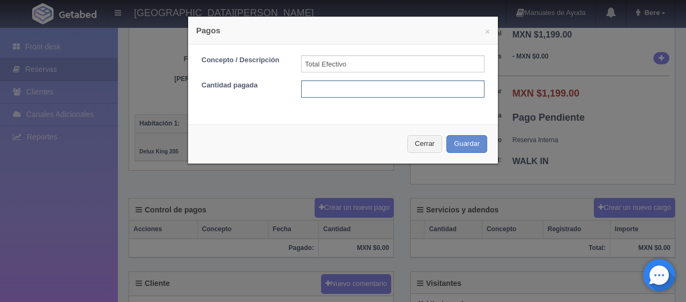
click at [324, 93] on input "text" at bounding box center [392, 88] width 183 height 17
type input "1199"
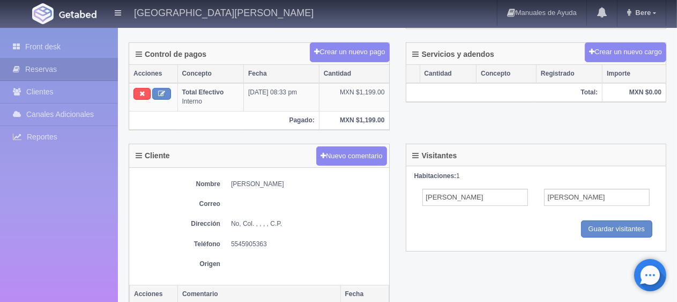
scroll to position [48, 0]
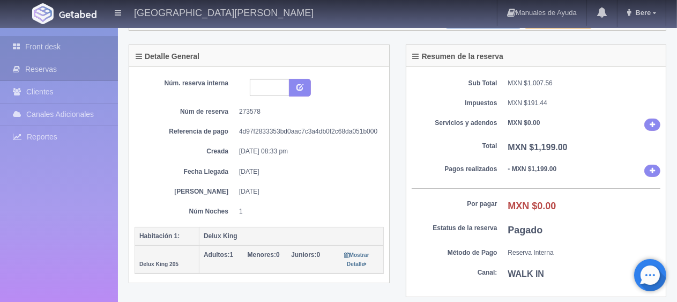
click at [63, 44] on link "Front desk" at bounding box center [59, 47] width 118 height 22
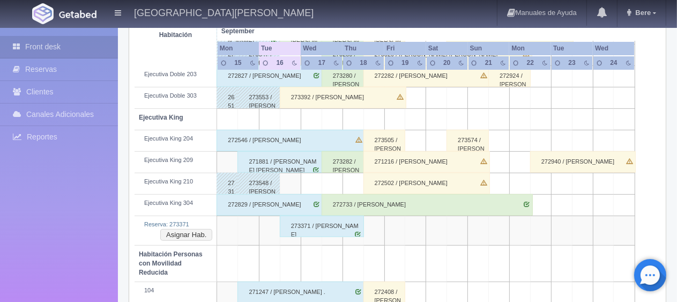
scroll to position [483, 0]
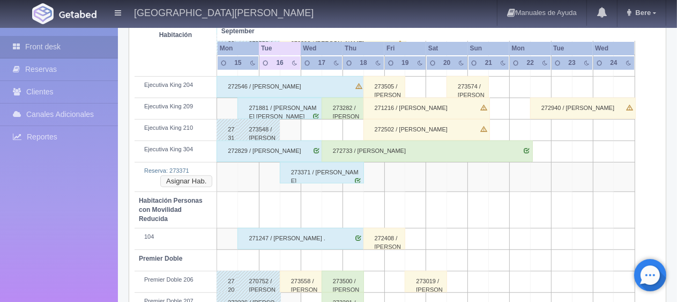
click at [190, 183] on button "Asignar Hab." at bounding box center [186, 181] width 52 height 12
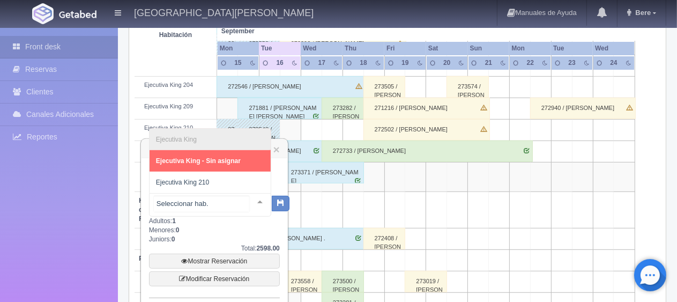
click at [249, 201] on div at bounding box center [259, 202] width 21 height 16
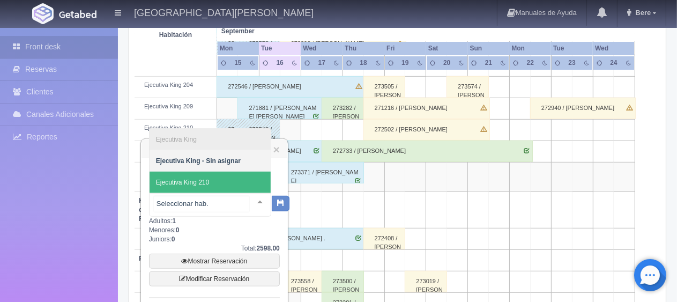
click at [233, 186] on span "Ejecutiva King 210" at bounding box center [210, 182] width 121 height 21
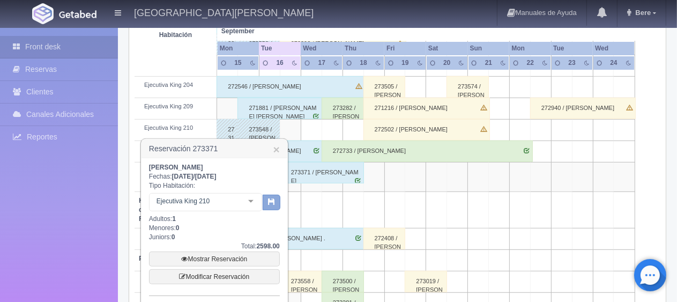
click at [265, 206] on button "button" at bounding box center [272, 203] width 18 height 16
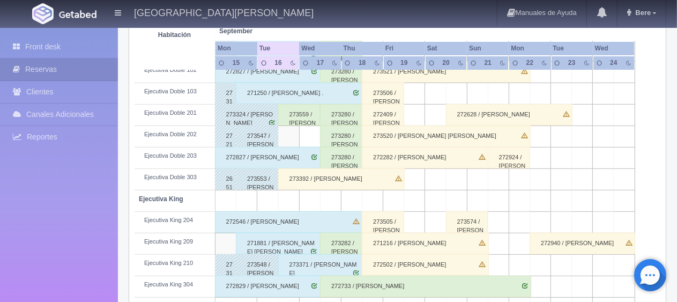
scroll to position [455, 0]
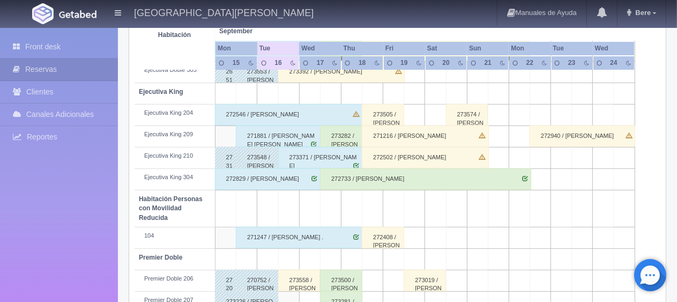
click at [308, 281] on div "273558 / [PERSON_NAME]" at bounding box center [299, 280] width 42 height 21
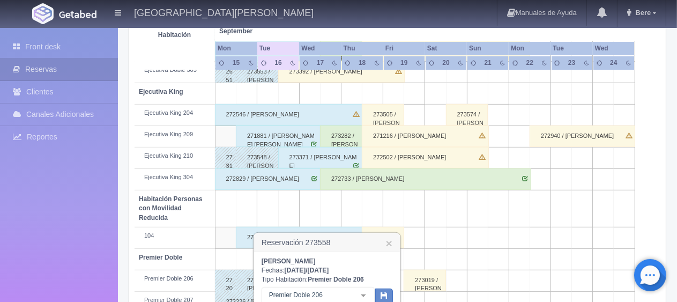
scroll to position [562, 0]
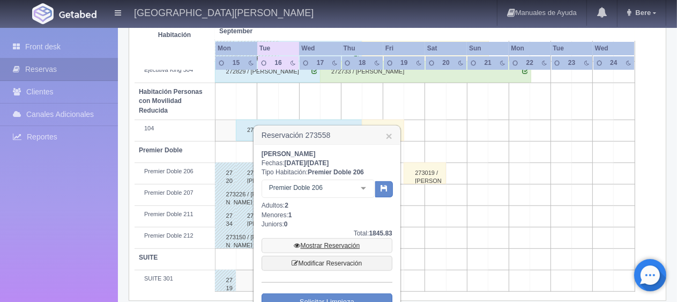
click at [319, 245] on link "Mostrar Reservación" at bounding box center [327, 245] width 131 height 15
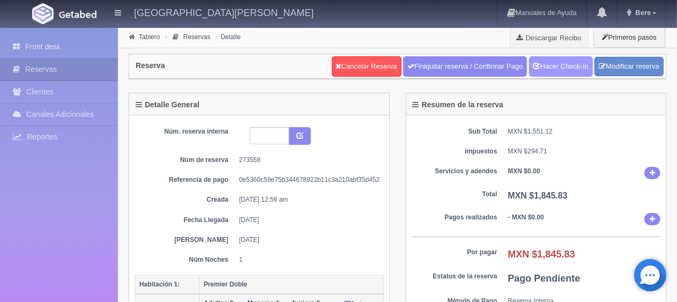
click at [542, 71] on link "Hacer Check-In" at bounding box center [561, 66] width 64 height 20
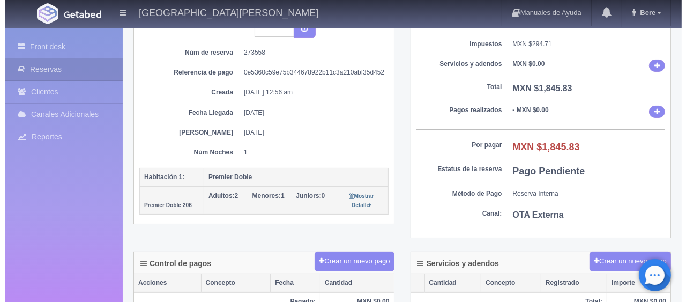
scroll to position [268, 0]
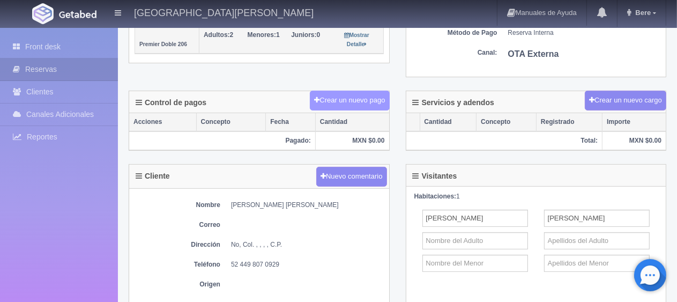
click at [331, 99] on button "Crear un nuevo pago" at bounding box center [349, 101] width 79 height 20
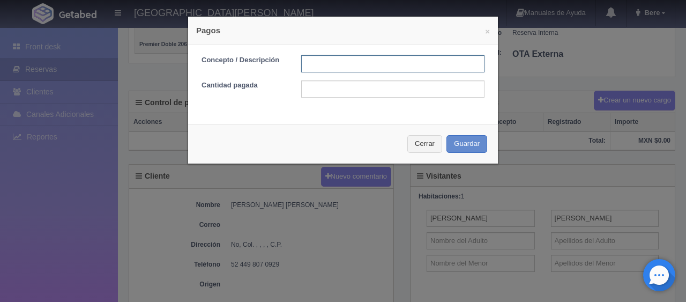
click at [345, 64] on input "text" at bounding box center [392, 63] width 183 height 17
type input "Total Tarjeta"
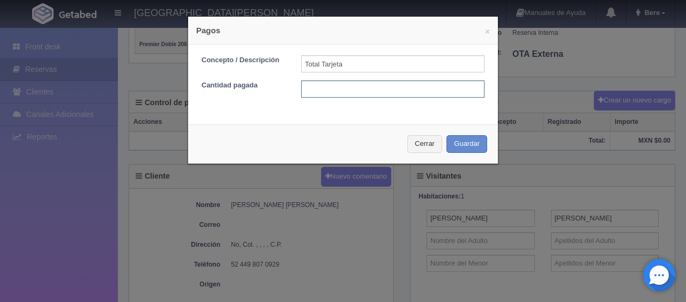
click at [374, 88] on input "text" at bounding box center [392, 88] width 183 height 17
type input "1845.83"
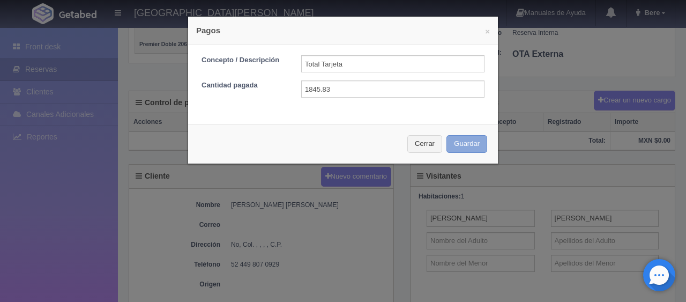
click at [463, 140] on button "Guardar" at bounding box center [467, 144] width 41 height 18
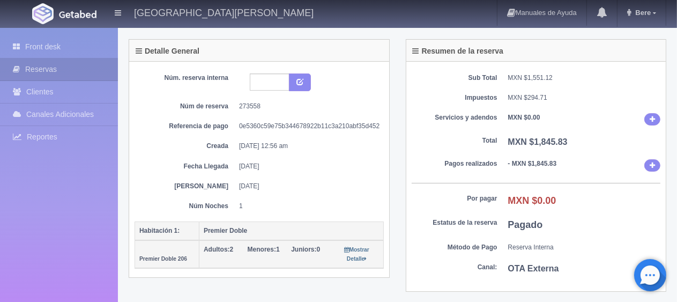
scroll to position [268, 0]
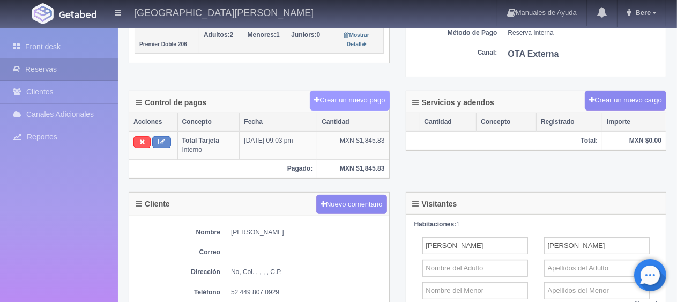
click at [360, 107] on button "Crear un nuevo pago" at bounding box center [349, 101] width 79 height 20
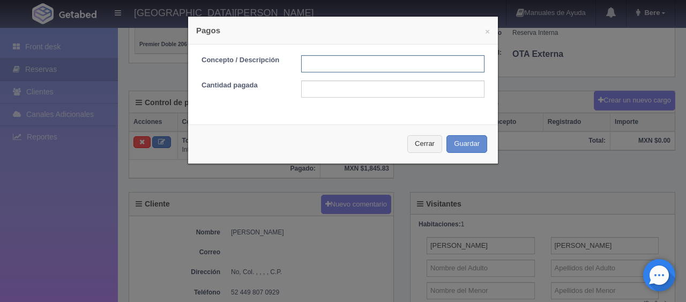
click at [340, 69] on input "text" at bounding box center [392, 63] width 183 height 17
type input "total tarjeta"
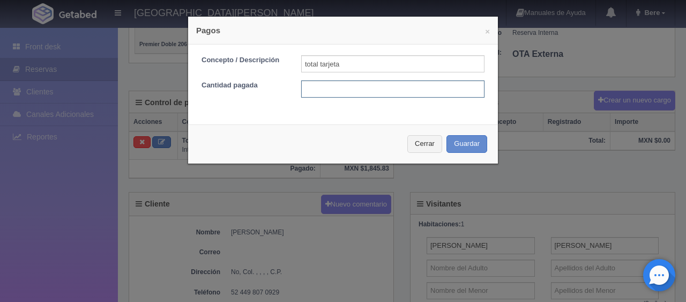
click at [338, 93] on input "text" at bounding box center [392, 88] width 183 height 17
type input "1845.83"
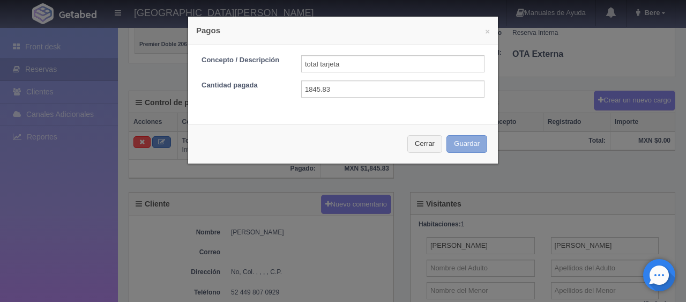
click at [460, 149] on button "Guardar" at bounding box center [467, 144] width 41 height 18
click at [552, 105] on div "× Pagos Concepto / Descripción total tarjeta Cantidad pagada 1845.83 Cerrar Gua…" at bounding box center [343, 151] width 686 height 302
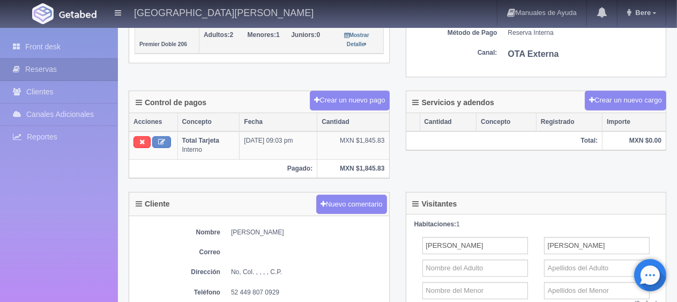
scroll to position [107, 0]
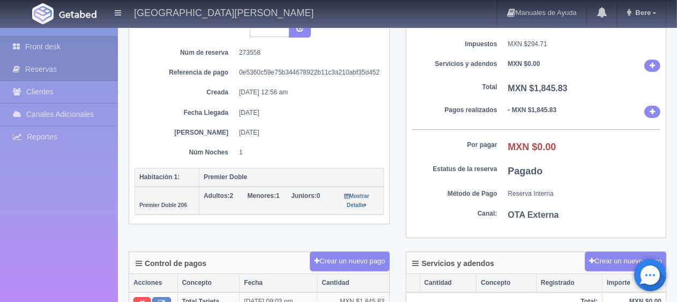
click at [84, 51] on link "Front desk" at bounding box center [59, 47] width 118 height 22
